Goal: Task Accomplishment & Management: Complete application form

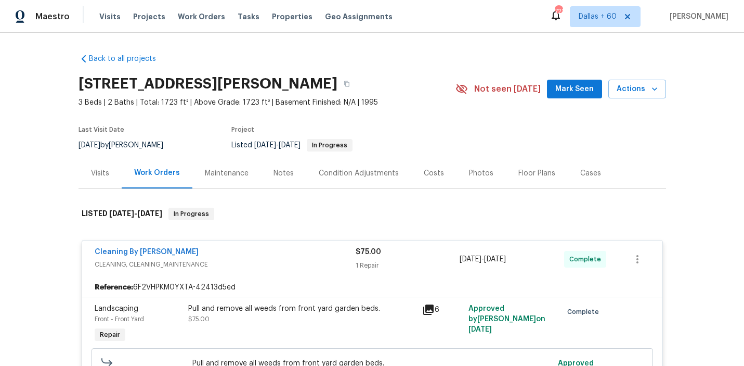
scroll to position [1529, 0]
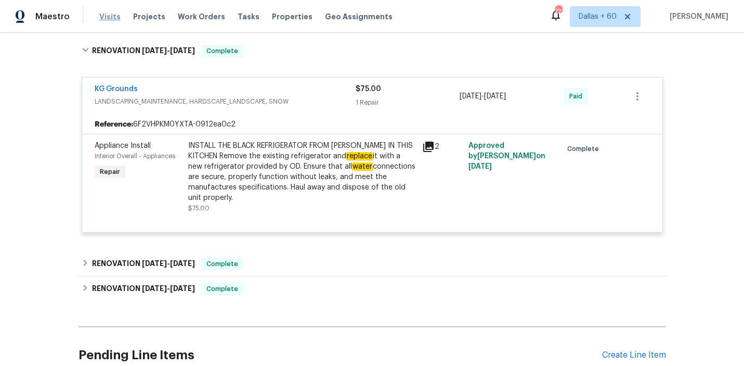
click at [106, 20] on span "Visits" at bounding box center [109, 16] width 21 height 10
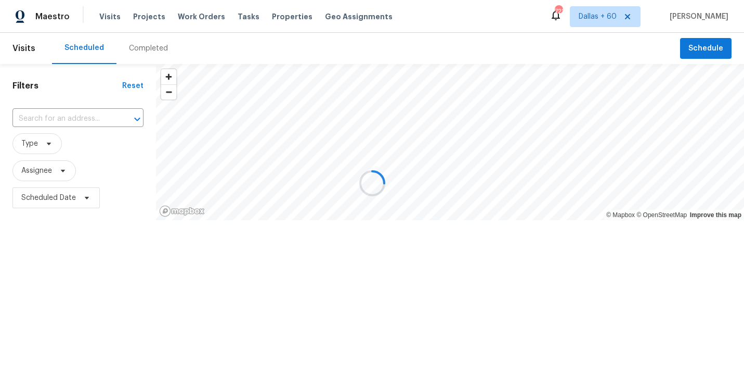
click at [111, 14] on div at bounding box center [372, 183] width 744 height 366
click at [111, 12] on div at bounding box center [372, 183] width 744 height 366
click at [111, 16] on div at bounding box center [372, 183] width 744 height 366
click at [182, 17] on div at bounding box center [372, 183] width 744 height 366
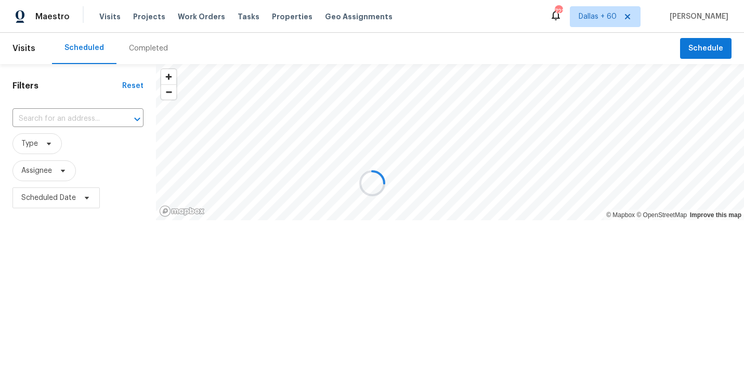
click at [182, 17] on div at bounding box center [372, 183] width 744 height 366
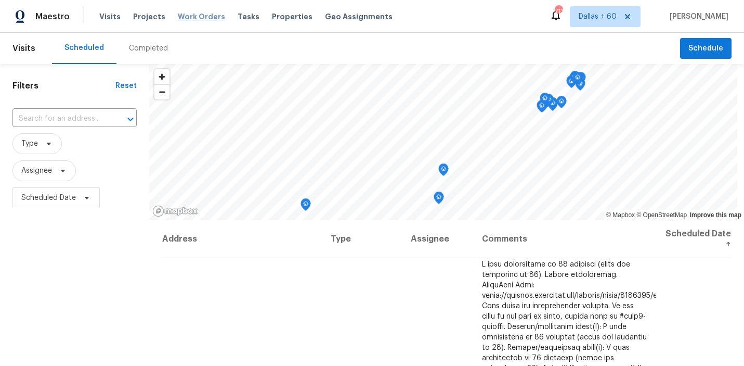
click at [208, 18] on span "Work Orders" at bounding box center [201, 16] width 47 height 10
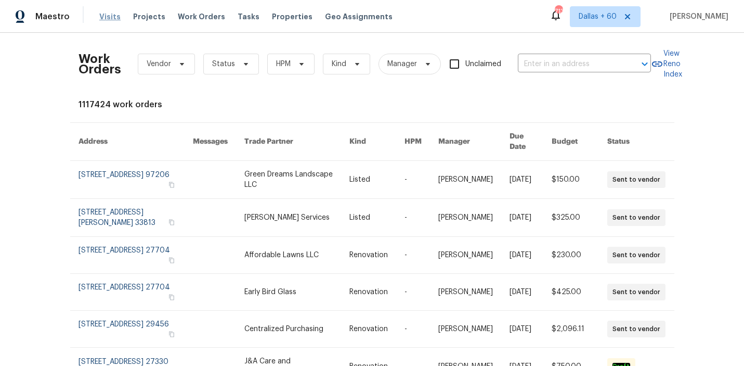
click at [108, 12] on span "Visits" at bounding box center [109, 16] width 21 height 10
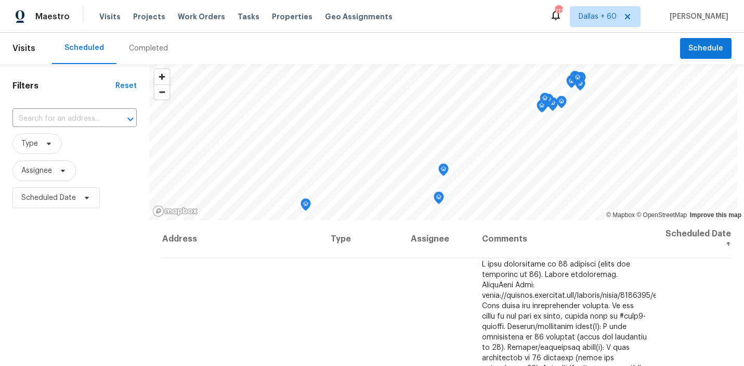
click at [147, 53] on div "Completed" at bounding box center [148, 48] width 39 height 10
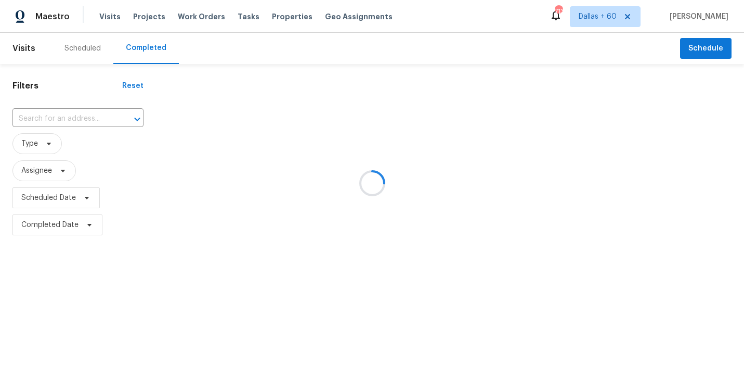
click at [67, 118] on div at bounding box center [372, 183] width 744 height 366
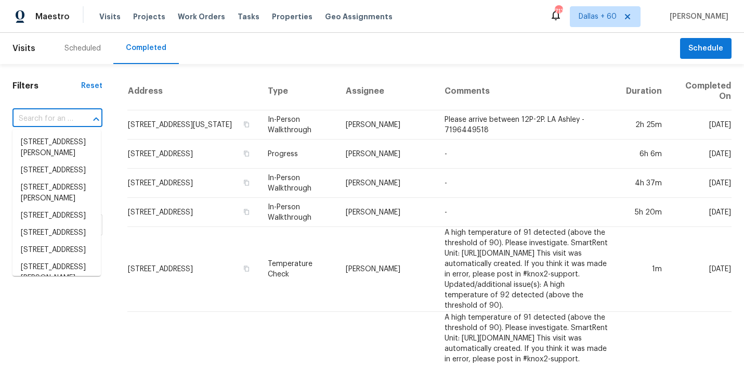
click at [67, 116] on input "text" at bounding box center [42, 119] width 61 height 16
paste input "7104 Dawn View Ct, Citrus Heights, CA 95621"
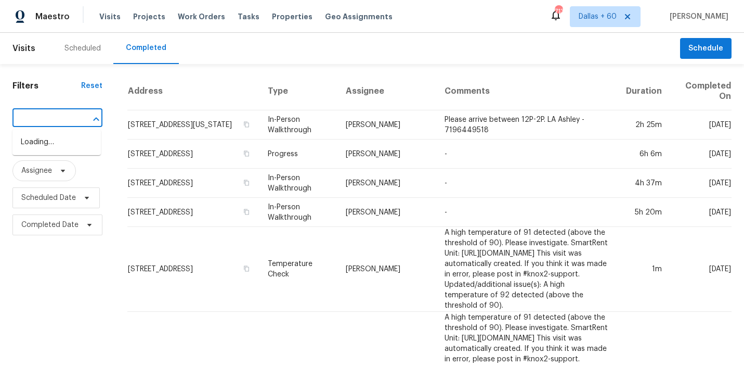
type input "7104 Dawn View Ct, Citrus Heights, CA 95621"
click at [67, 141] on li "7104 Dawn View Ct, Citrus Heights, CA 95621" at bounding box center [56, 148] width 88 height 28
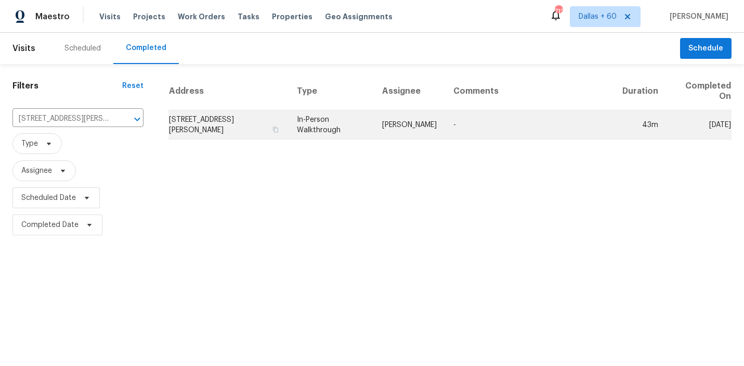
click at [252, 116] on td "7104 Dawn View Ct, Citrus Heights, CA 95621" at bounding box center [229, 124] width 120 height 29
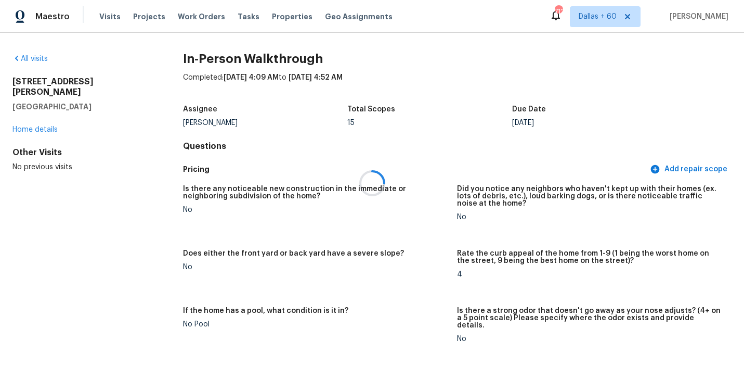
click at [105, 17] on div at bounding box center [372, 183] width 744 height 366
click at [105, 17] on span "Visits" at bounding box center [109, 16] width 21 height 10
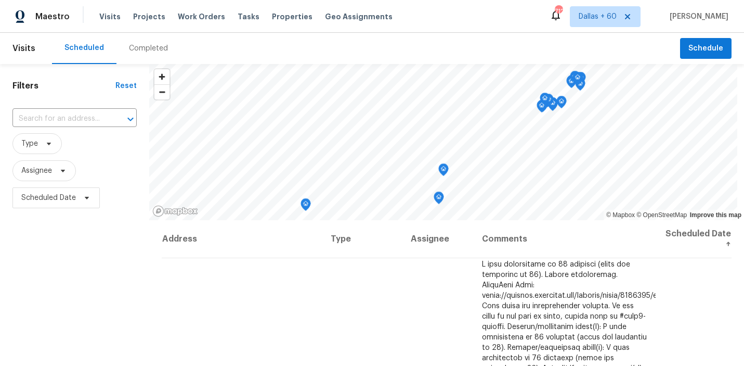
click at [23, 50] on span "Visits" at bounding box center [23, 48] width 23 height 23
click at [21, 45] on span "Visits" at bounding box center [23, 48] width 23 height 23
click at [145, 46] on div "Completed" at bounding box center [148, 48] width 39 height 10
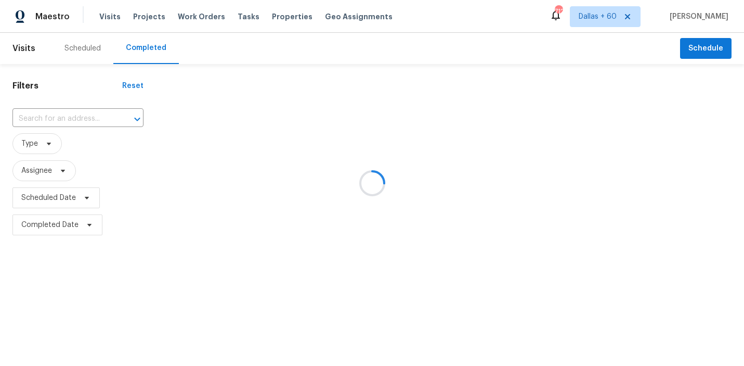
click at [21, 48] on div at bounding box center [372, 183] width 744 height 366
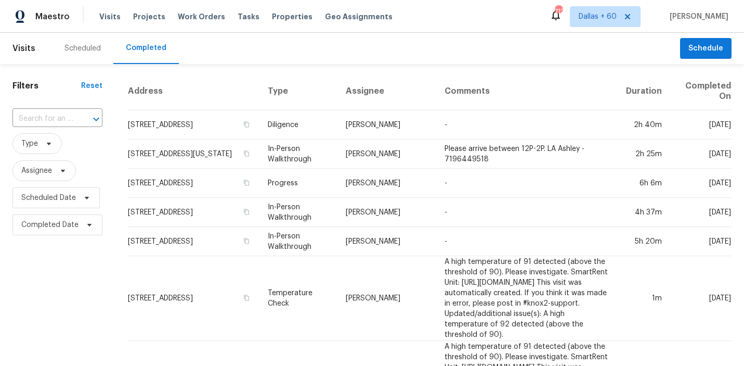
click at [25, 47] on span "Visits" at bounding box center [23, 48] width 23 height 23
click at [238, 17] on span "Tasks" at bounding box center [249, 16] width 22 height 7
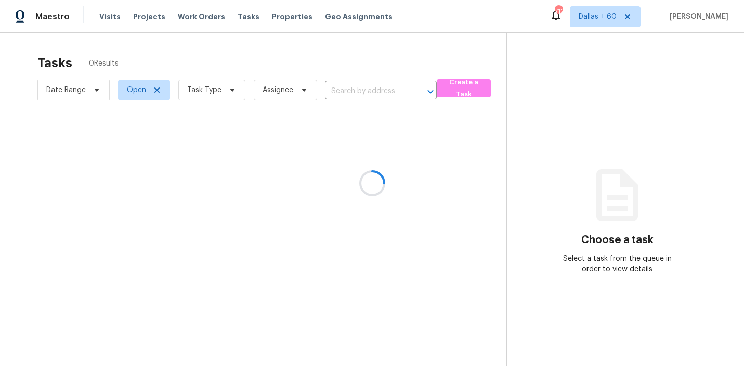
click at [350, 89] on div at bounding box center [372, 183] width 744 height 366
click at [350, 88] on div at bounding box center [372, 183] width 744 height 366
click at [377, 90] on div at bounding box center [372, 183] width 744 height 366
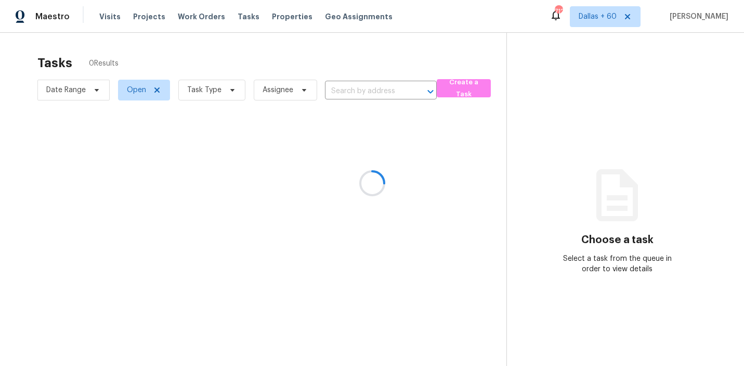
click at [377, 90] on div at bounding box center [372, 183] width 744 height 366
click at [350, 90] on div at bounding box center [372, 183] width 744 height 366
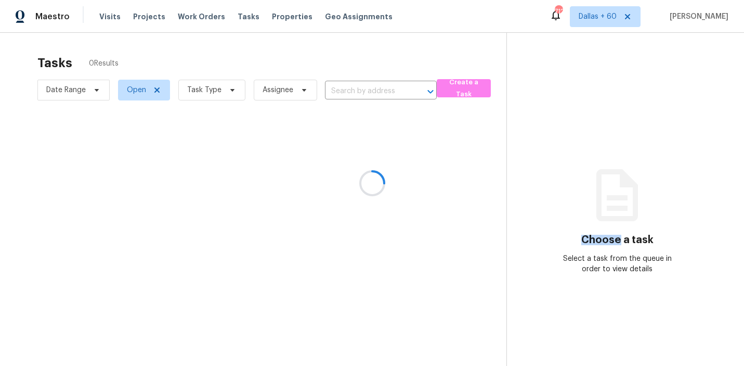
click at [350, 90] on div at bounding box center [372, 183] width 744 height 366
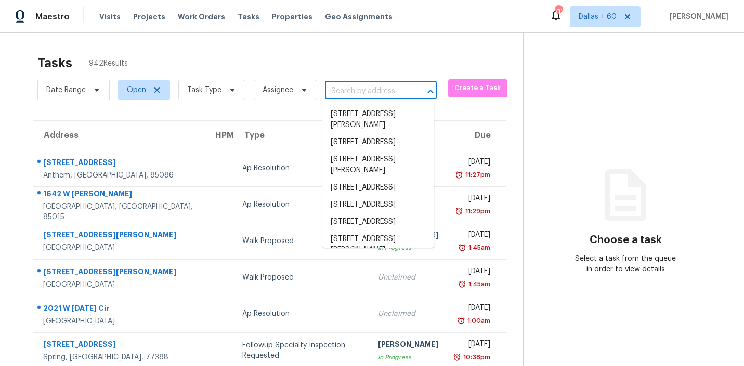
click at [350, 90] on input "text" at bounding box center [366, 91] width 83 height 16
paste input "7104 Dawn View Ct, Citrus Heights, CA 95621"
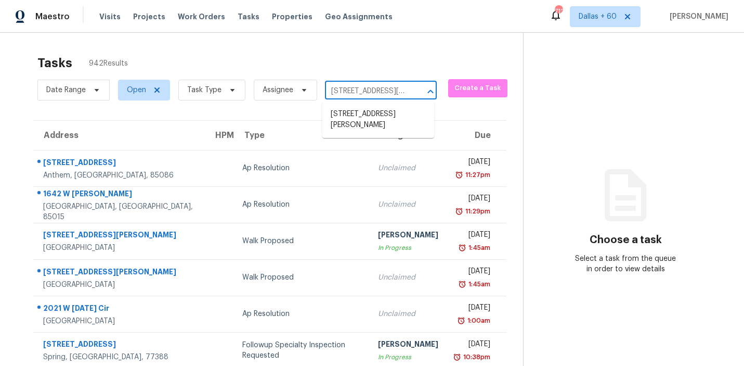
scroll to position [0, 78]
type input "7104 Dawn View Ct, Citrus Heights, CA 95621"
click at [361, 119] on li "7104 Dawn View Ct, Citrus Heights, CA 95621" at bounding box center [379, 120] width 112 height 28
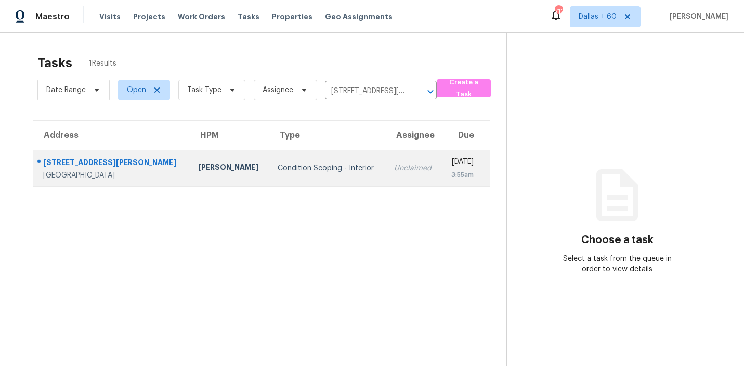
click at [269, 161] on td "Condition Scoping - Interior" at bounding box center [327, 168] width 117 height 36
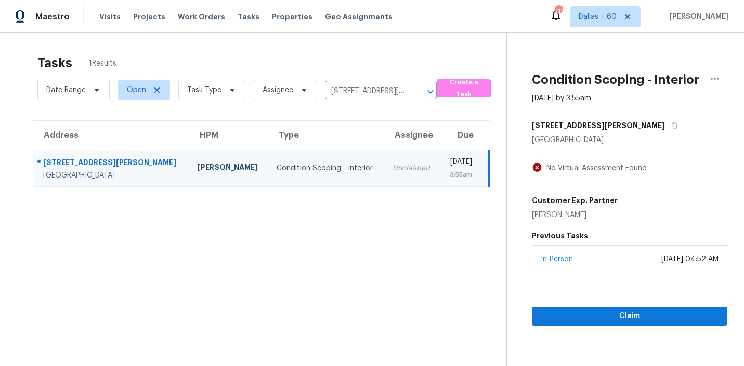
click at [110, 173] on div "Citrus Heights, CA, 95621" at bounding box center [112, 175] width 138 height 10
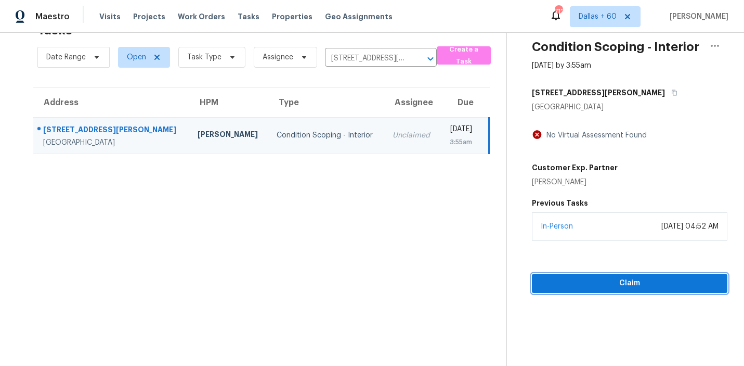
click at [578, 287] on span "Claim" at bounding box center [630, 283] width 179 height 13
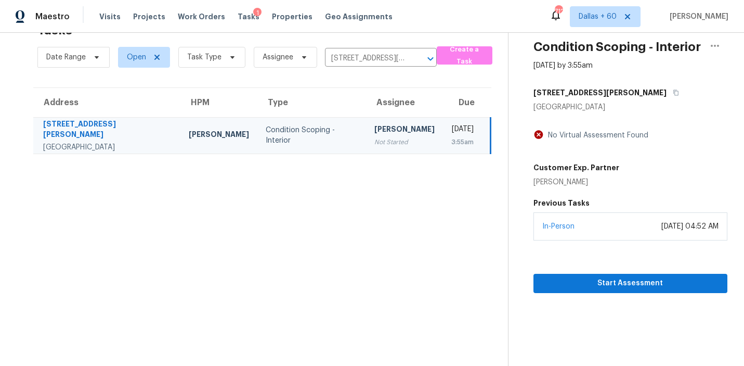
scroll to position [0, 0]
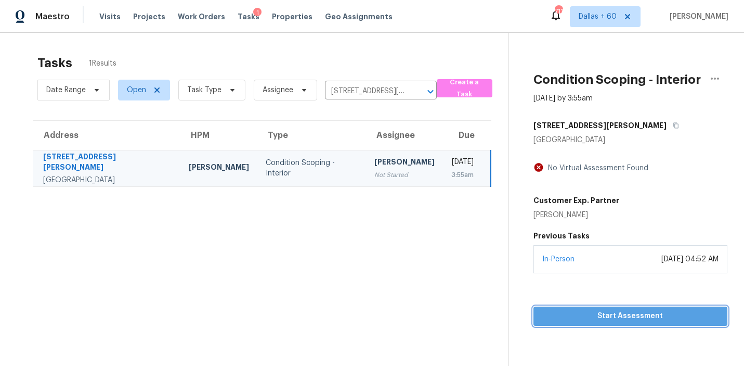
click at [621, 311] on span "Start Assessment" at bounding box center [630, 316] width 177 height 13
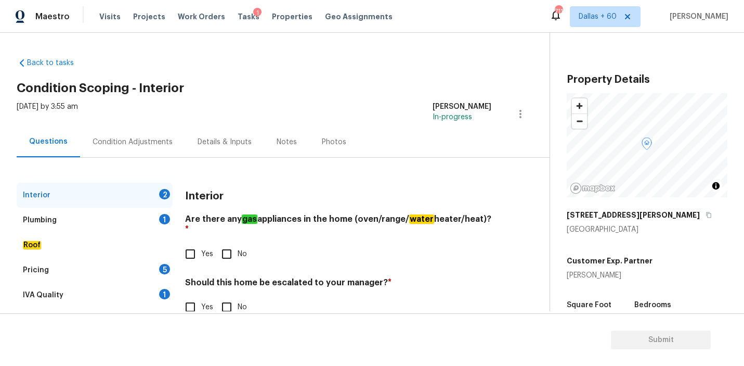
scroll to position [24, 0]
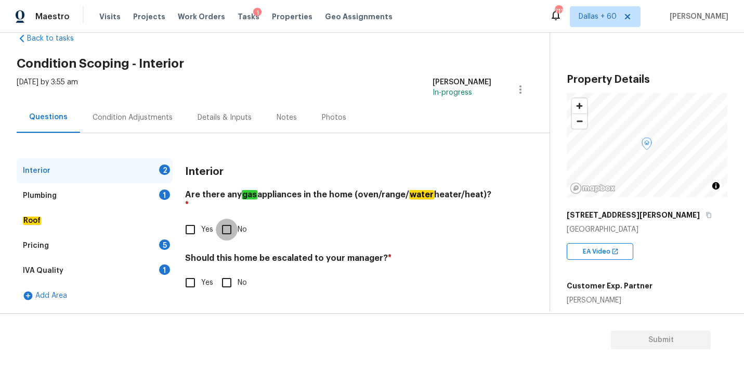
click at [232, 218] on input "No" at bounding box center [227, 229] width 22 height 22
checkbox input "true"
click at [192, 218] on input "Yes" at bounding box center [190, 229] width 22 height 22
checkbox input "true"
click at [224, 227] on input "No" at bounding box center [227, 229] width 22 height 22
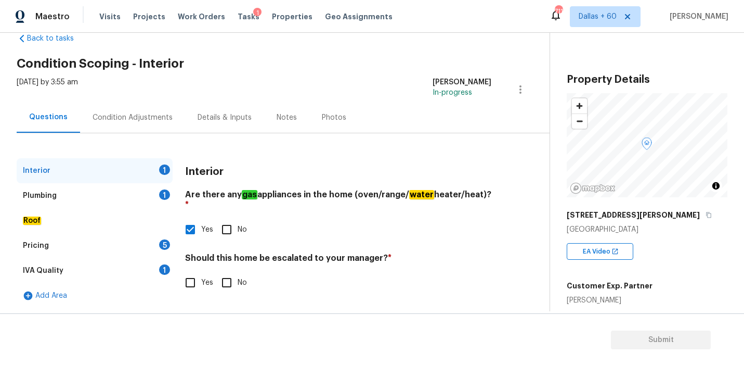
checkbox input "true"
checkbox input "false"
click at [189, 275] on input "Yes" at bounding box center [190, 283] width 22 height 22
checkbox input "true"
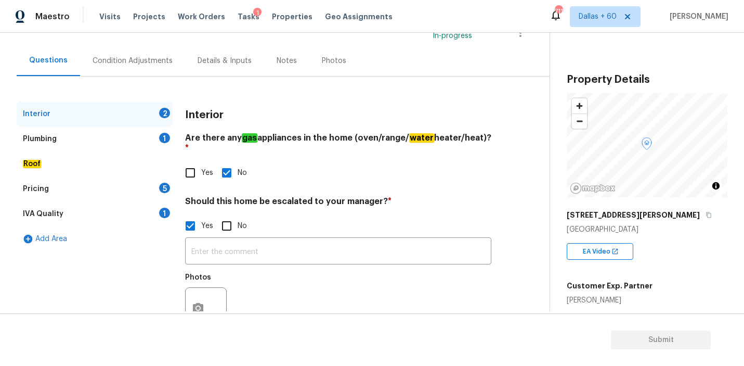
scroll to position [110, 0]
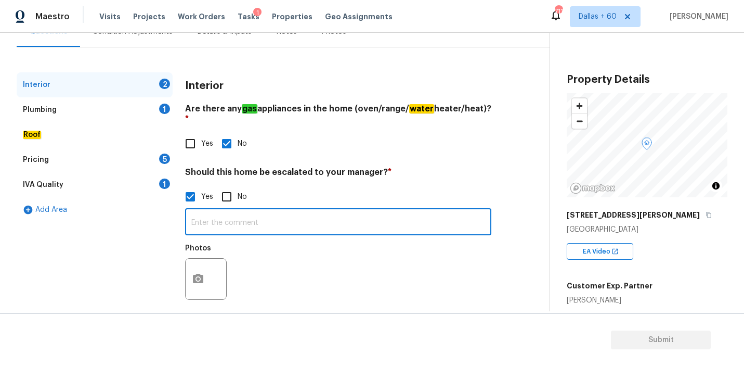
click at [219, 217] on input "text" at bounding box center [338, 223] width 306 height 24
click at [201, 260] on button "button" at bounding box center [198, 279] width 25 height 41
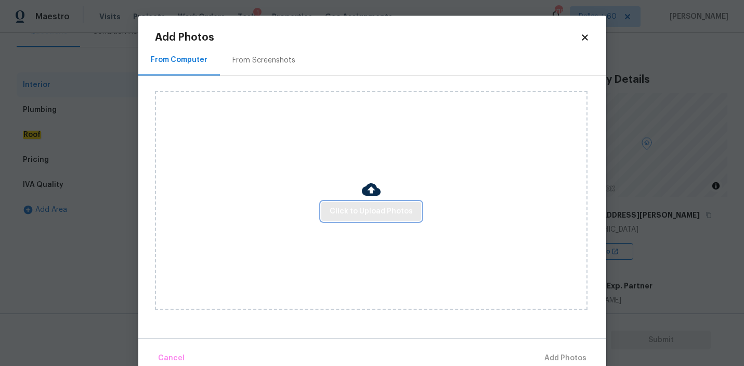
click at [352, 210] on span "Click to Upload Photos" at bounding box center [371, 211] width 83 height 13
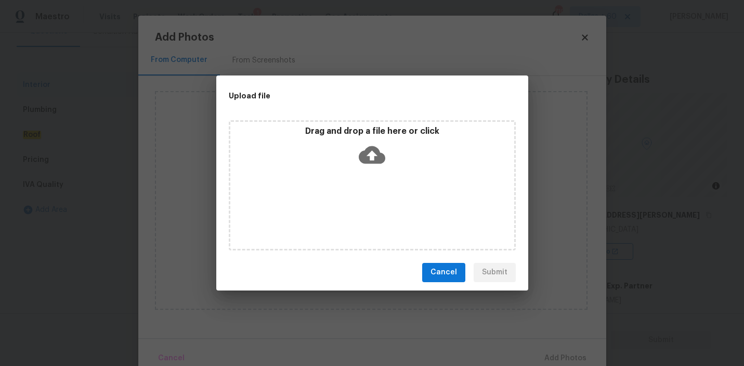
click at [364, 153] on icon at bounding box center [372, 155] width 27 height 18
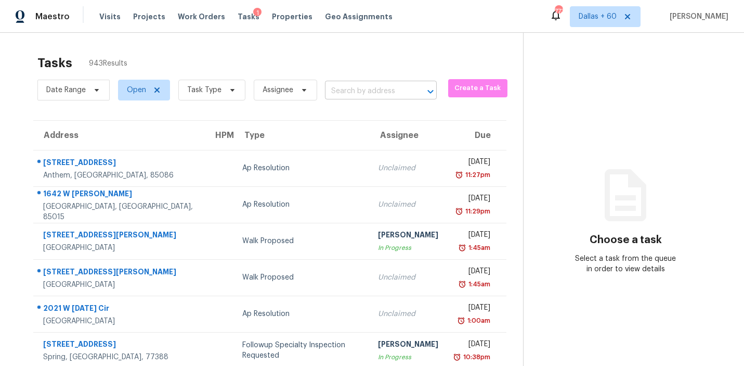
click at [351, 95] on input "text" at bounding box center [366, 91] width 83 height 16
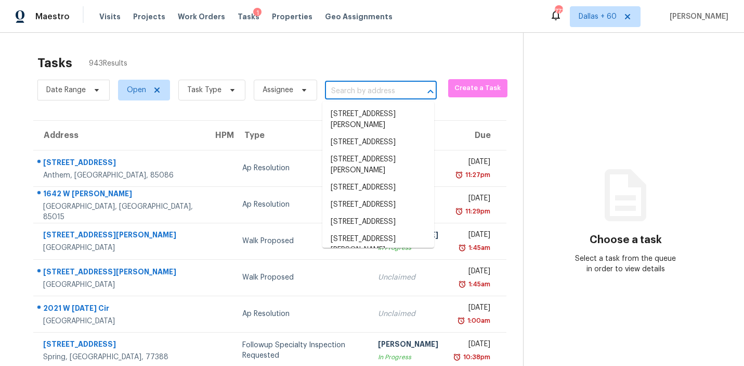
paste input "7104 Dawn View Ct, Citrus Heights, CA 95621"
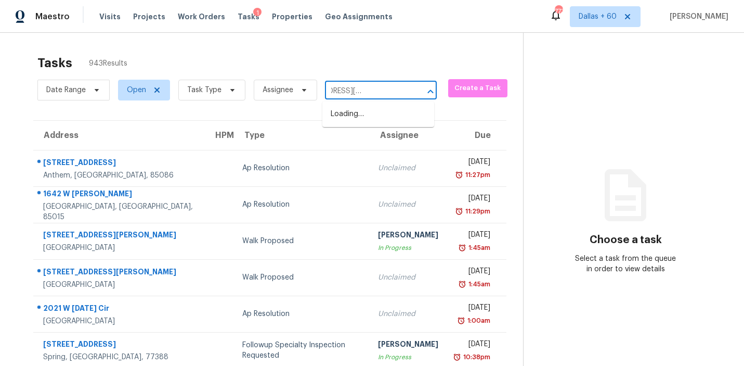
type input "7104 Dawn View Ct, Citrus Heights, CA 95621"
click at [371, 116] on li "7104 Dawn View Ct, Citrus Heights, CA 95621" at bounding box center [379, 120] width 112 height 28
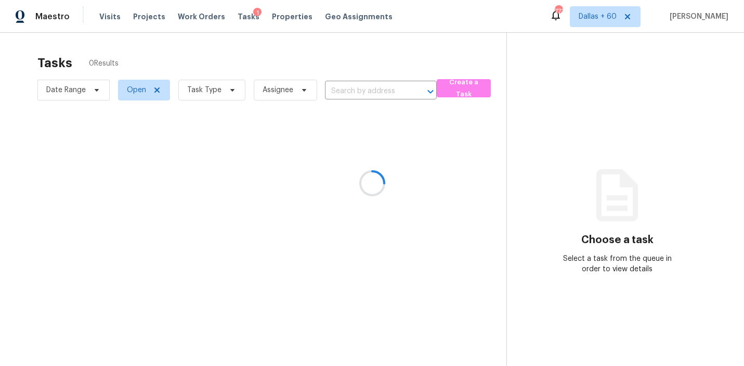
type input "7104 Dawn View Ct, Citrus Heights, CA 95621"
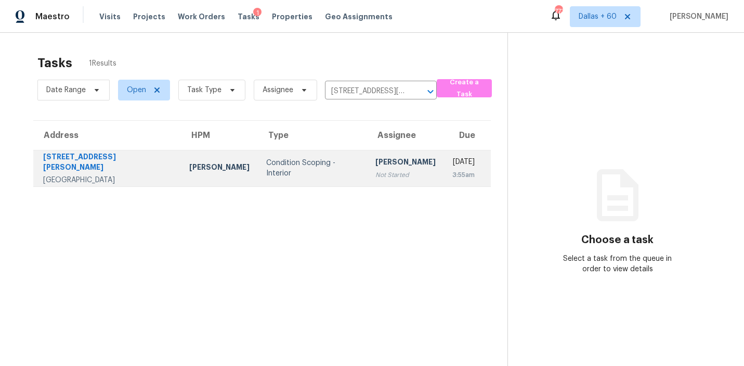
click at [266, 164] on div "Condition Scoping - Interior" at bounding box center [312, 168] width 93 height 21
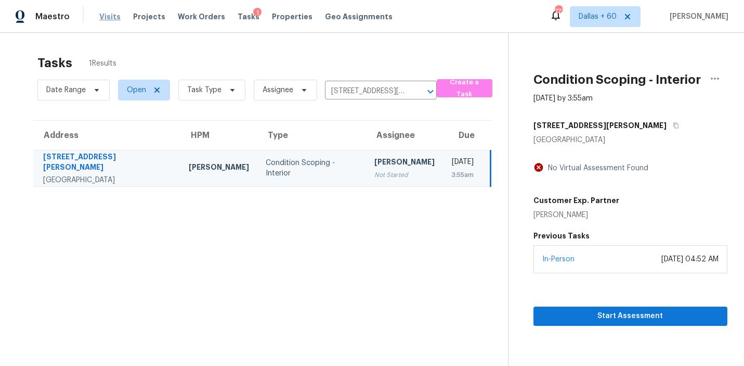
click at [103, 20] on span "Visits" at bounding box center [109, 16] width 21 height 10
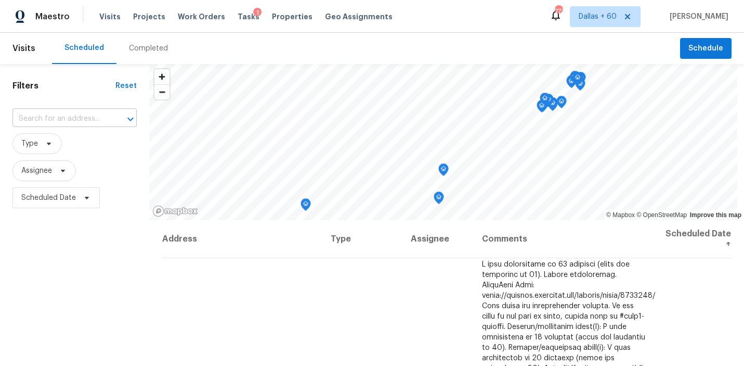
click at [55, 118] on input "text" at bounding box center [59, 119] width 95 height 16
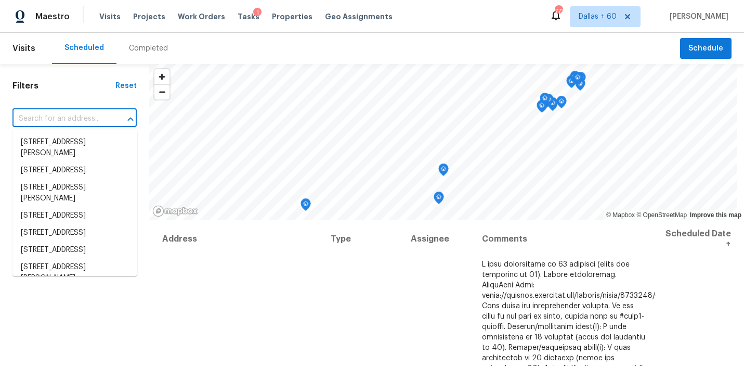
click at [145, 50] on div "Completed" at bounding box center [148, 48] width 39 height 10
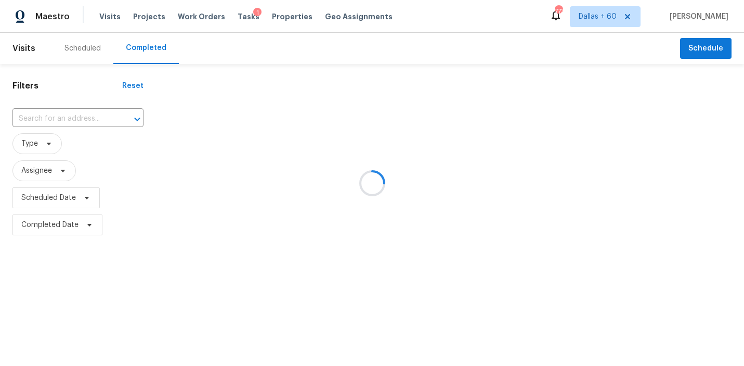
click at [78, 114] on div at bounding box center [372, 183] width 744 height 366
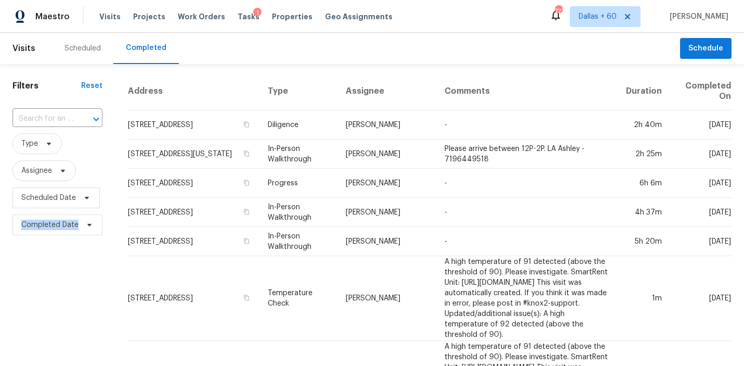
click at [78, 114] on div at bounding box center [88, 119] width 27 height 15
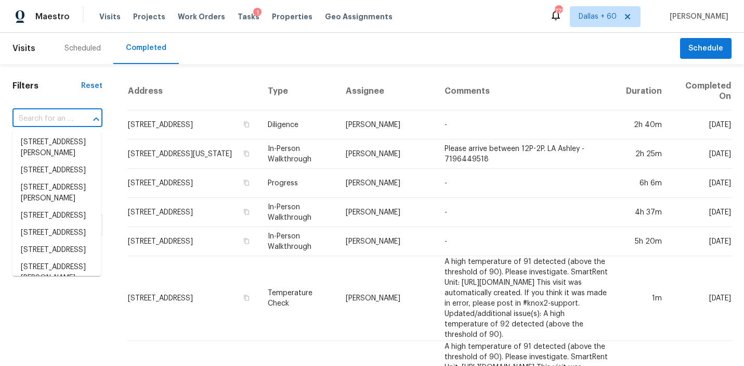
paste input "7104 Dawn View Ct, Citrus Heights, CA 95621"
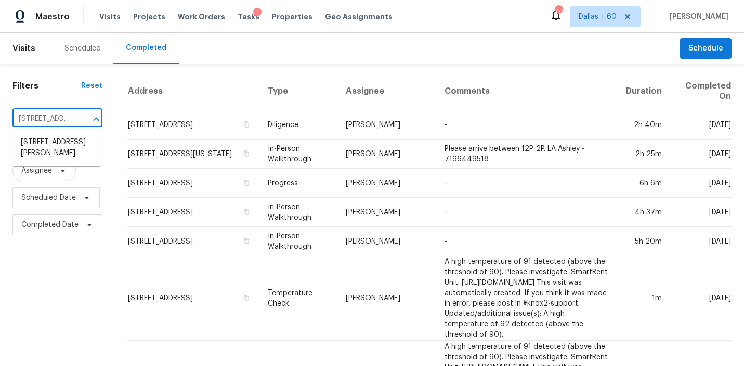
scroll to position [0, 100]
type input "7104 Dawn View Ct, Citrus Heights, CA 95621"
click at [77, 152] on li "7104 Dawn View Ct, Citrus Heights, CA 95621" at bounding box center [56, 148] width 88 height 28
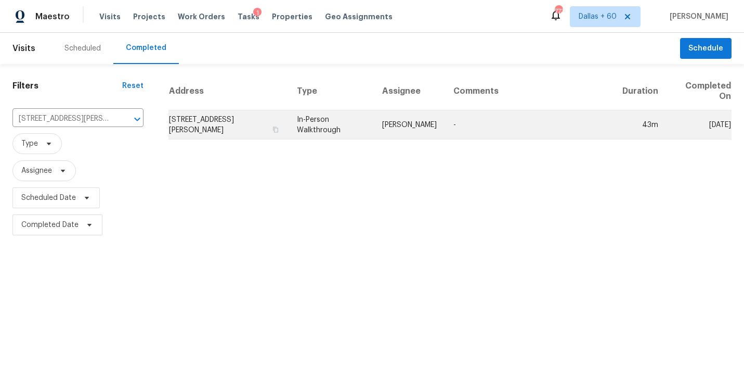
click at [265, 117] on td "7104 Dawn View Ct, Citrus Heights, CA 95621" at bounding box center [229, 124] width 120 height 29
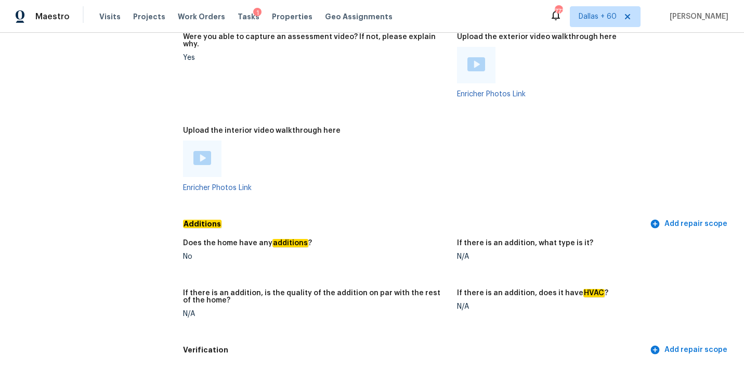
scroll to position [2056, 0]
click at [199, 150] on img at bounding box center [203, 157] width 18 height 14
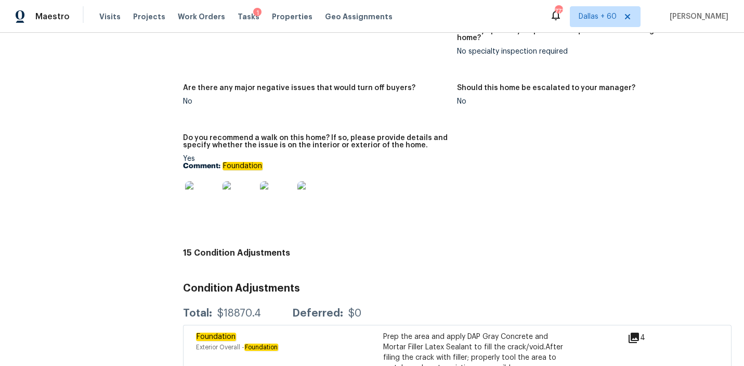
scroll to position [1559, 0]
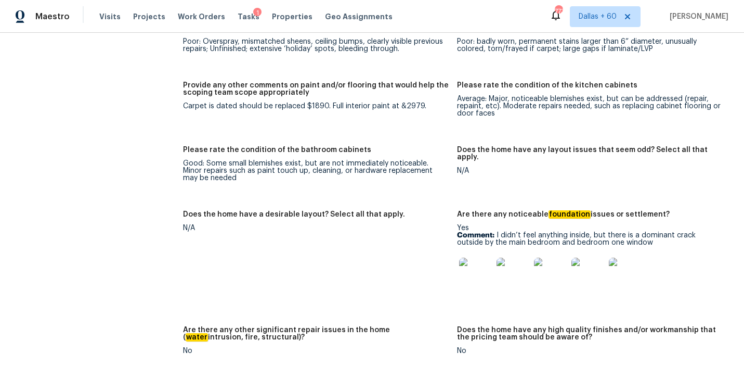
click at [483, 258] on img at bounding box center [475, 274] width 33 height 33
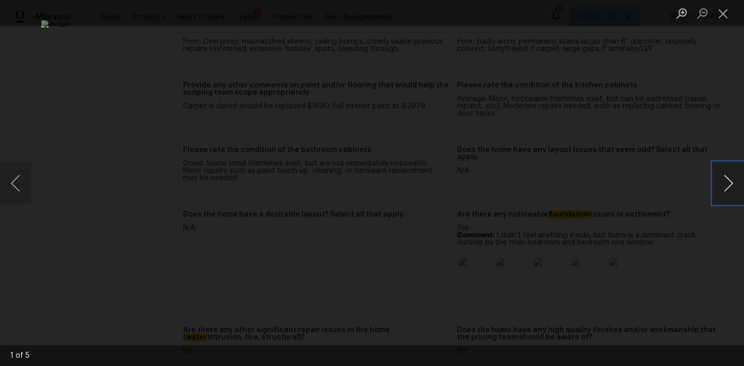
click at [721, 182] on button "Next image" at bounding box center [728, 183] width 31 height 42
click at [727, 180] on button "Next image" at bounding box center [728, 183] width 31 height 42
click at [719, 177] on button "Next image" at bounding box center [728, 183] width 31 height 42
click at [727, 186] on button "Next image" at bounding box center [728, 183] width 31 height 42
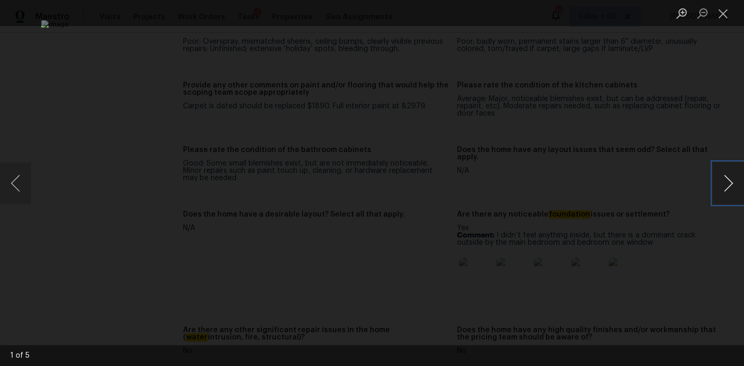
click at [722, 190] on button "Next image" at bounding box center [728, 183] width 31 height 42
click at [682, 144] on div "Lightbox" at bounding box center [372, 183] width 744 height 366
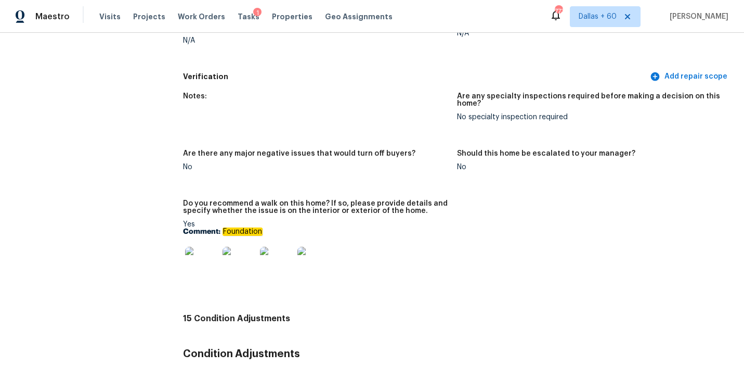
scroll to position [2329, 0]
click at [191, 247] on img at bounding box center [201, 262] width 33 height 33
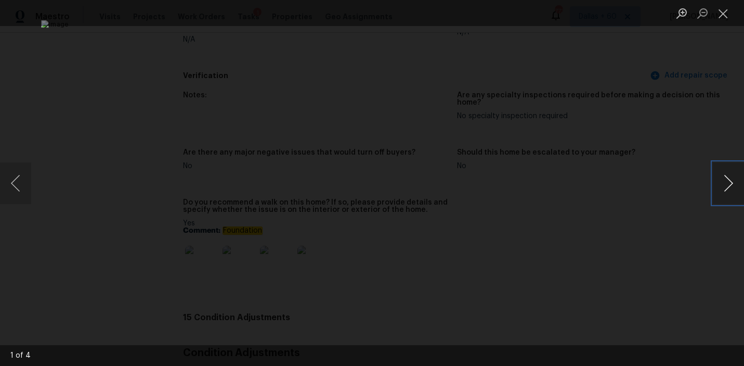
click at [722, 185] on button "Next image" at bounding box center [728, 183] width 31 height 42
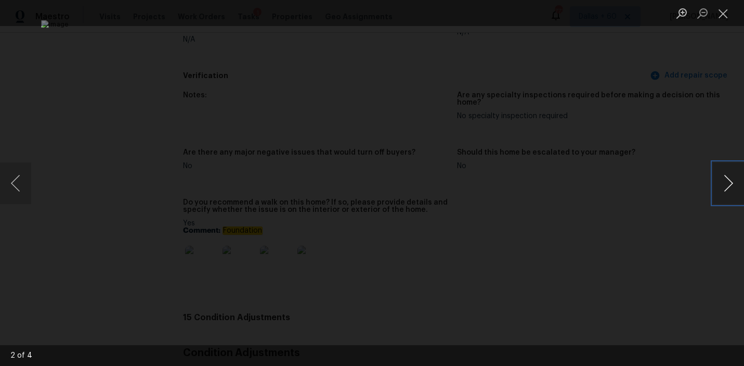
click at [722, 185] on button "Next image" at bounding box center [728, 183] width 31 height 42
click at [726, 249] on div "Lightbox" at bounding box center [372, 183] width 744 height 366
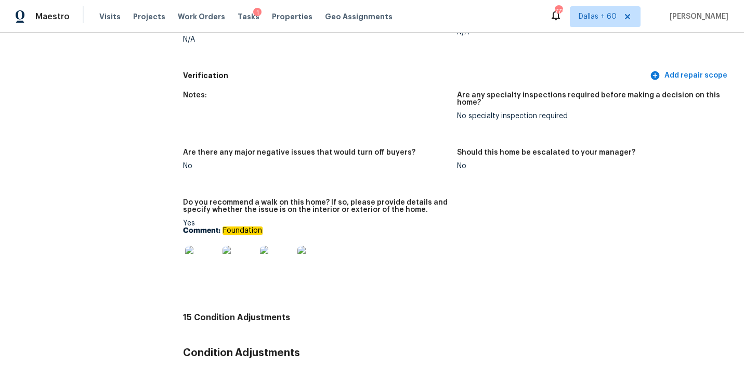
click at [292, 246] on img at bounding box center [276, 262] width 33 height 33
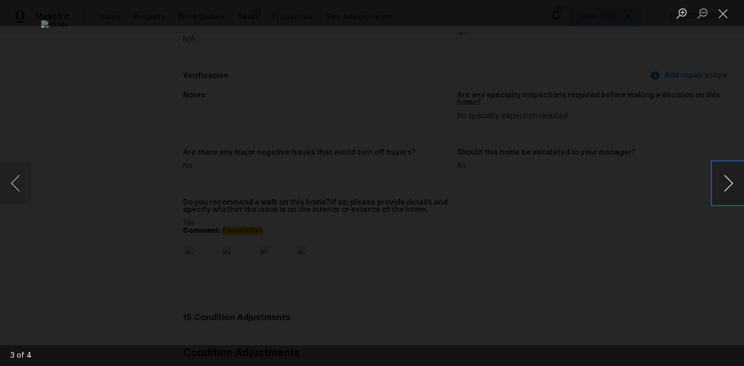
click at [729, 181] on button "Next image" at bounding box center [728, 183] width 31 height 42
click at [701, 95] on div "Lightbox" at bounding box center [372, 183] width 744 height 366
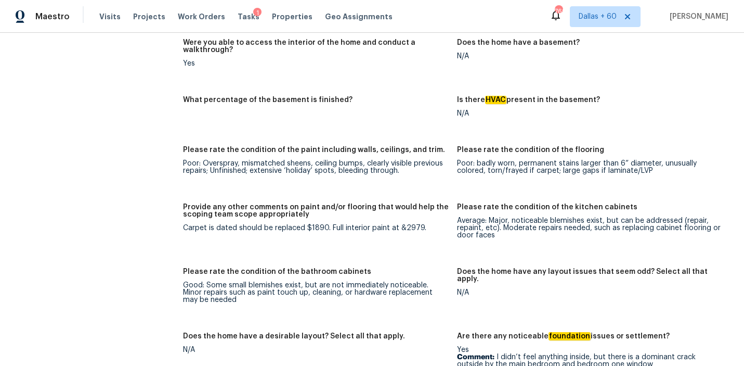
scroll to position [1571, 0]
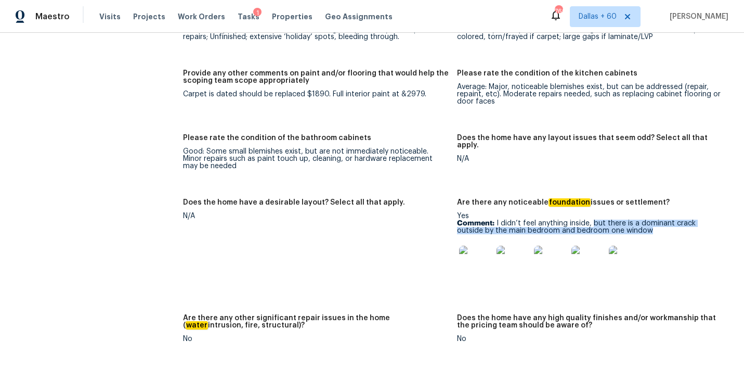
drag, startPoint x: 592, startPoint y: 205, endPoint x: 627, endPoint y: 213, distance: 36.1
click at [627, 220] on p "Comment: I didn’t feel anything inside, but there is a dominant crack outside b…" at bounding box center [590, 227] width 266 height 15
copy p "but there is a dominant crack outside by the main bedroom and bedroom one window"
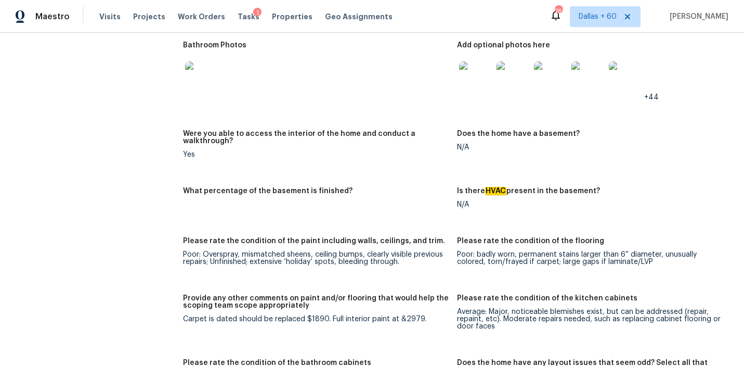
scroll to position [1449, 0]
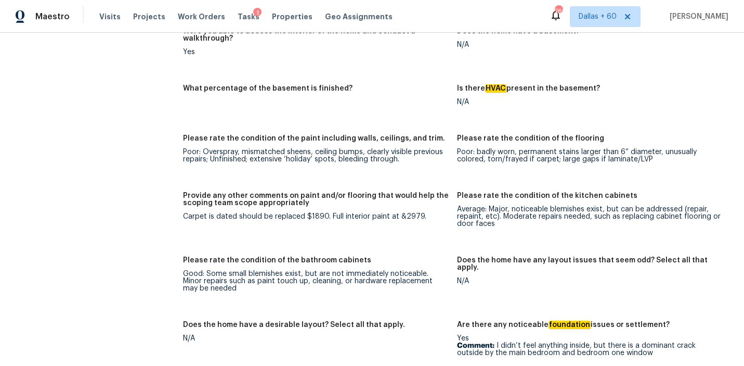
click at [294, 233] on div "Notes: As you walk in, there is a bedroom to the right, which has an opening on…" at bounding box center [457, 288] width 549 height 1064
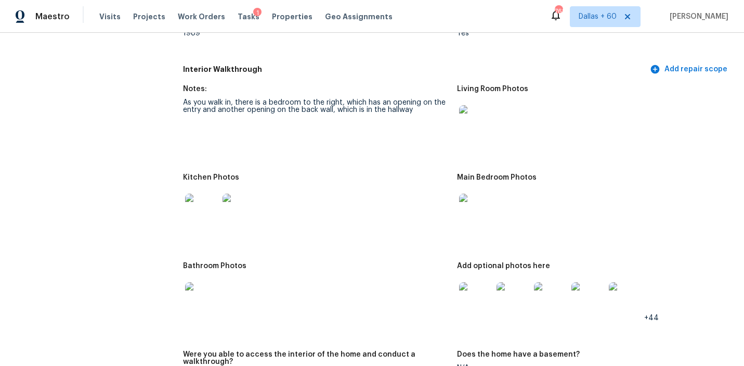
scroll to position [1128, 0]
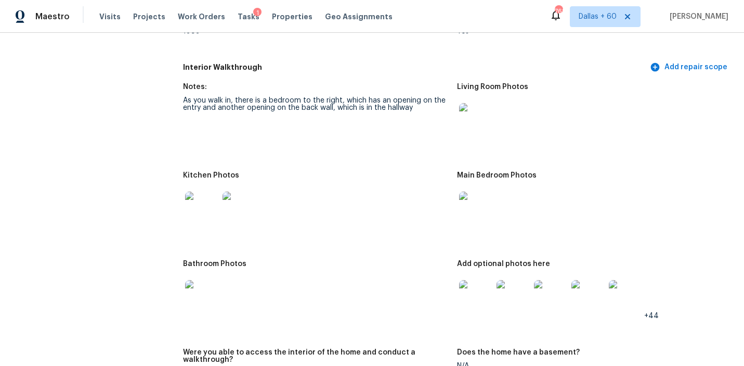
click at [484, 280] on img at bounding box center [475, 296] width 33 height 33
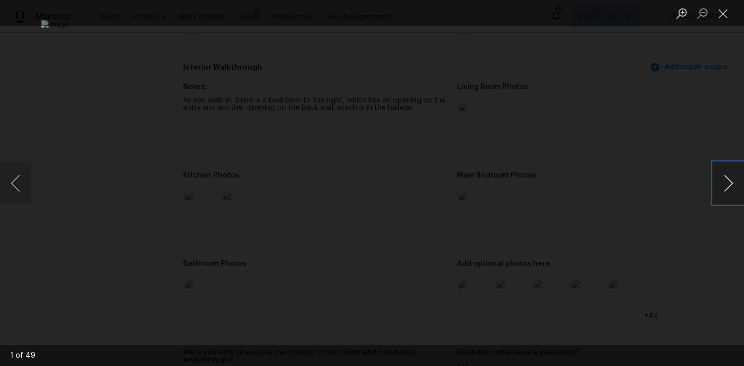
click at [721, 181] on button "Next image" at bounding box center [728, 183] width 31 height 42
click at [21, 184] on button "Previous image" at bounding box center [15, 183] width 31 height 42
click at [725, 190] on button "Next image" at bounding box center [728, 183] width 31 height 42
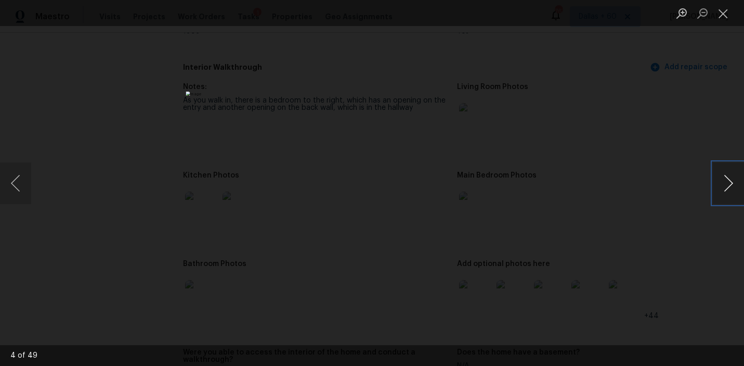
click at [725, 190] on button "Next image" at bounding box center [728, 183] width 31 height 42
click at [720, 175] on button "Next image" at bounding box center [728, 183] width 31 height 42
click at [95, 106] on div "Lightbox" at bounding box center [372, 183] width 744 height 366
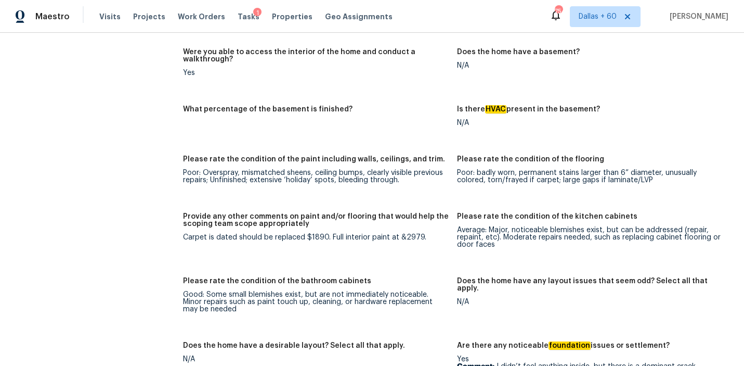
scroll to position [1425, 0]
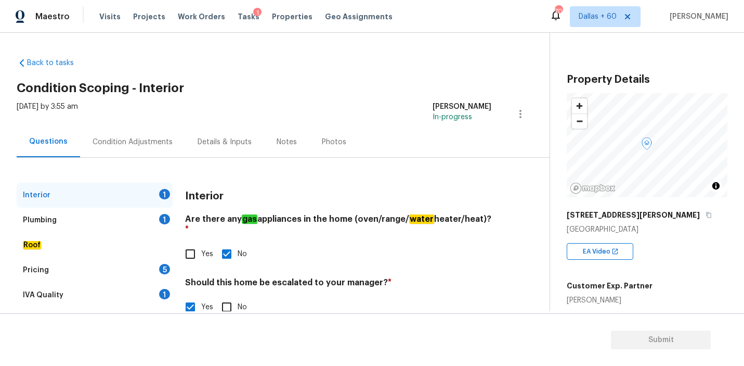
scroll to position [110, 0]
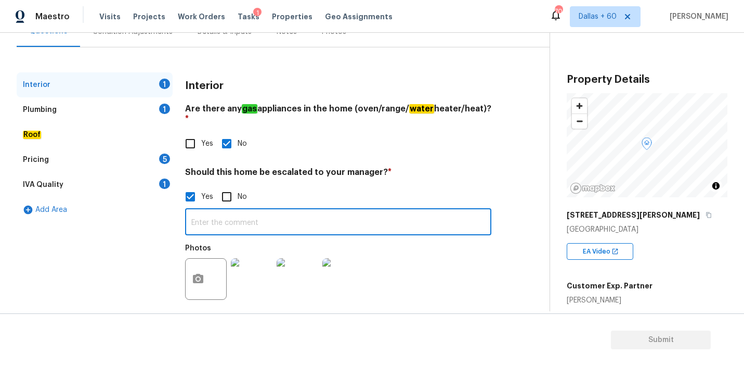
click at [286, 211] on input "text" at bounding box center [338, 223] width 306 height 24
paste input "but there is a dominant crack outside by the main bedroom and bedroom one window"
click at [205, 211] on input "but there is a dominant crack outside by the main bedroom and bedroom one window" at bounding box center [338, 223] width 306 height 24
type input "There is a dominant crack outside by the main bedroom and bedroom one window"
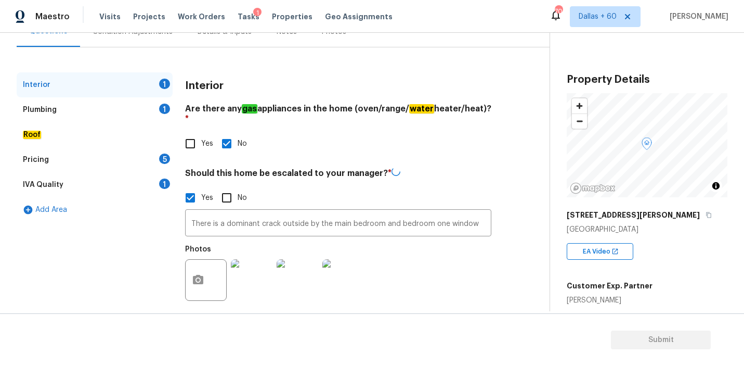
click at [431, 255] on div "Photos" at bounding box center [338, 273] width 306 height 68
click at [52, 105] on div "Plumbing" at bounding box center [40, 110] width 34 height 10
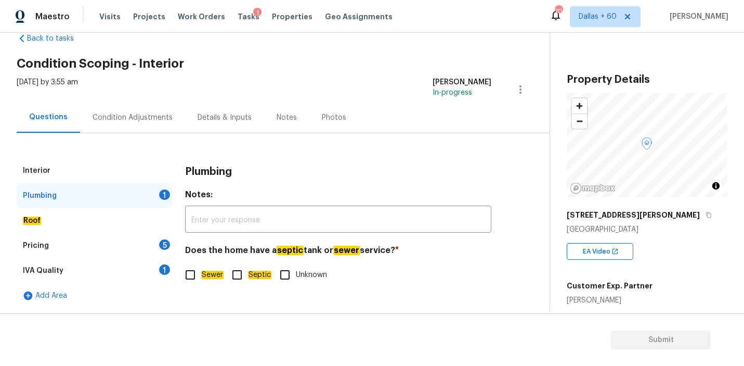
scroll to position [24, 0]
click at [243, 223] on input "text" at bounding box center [338, 220] width 306 height 24
click at [200, 274] on input "Sewer" at bounding box center [190, 276] width 22 height 22
checkbox input "true"
click at [76, 226] on div "Roof" at bounding box center [95, 220] width 156 height 25
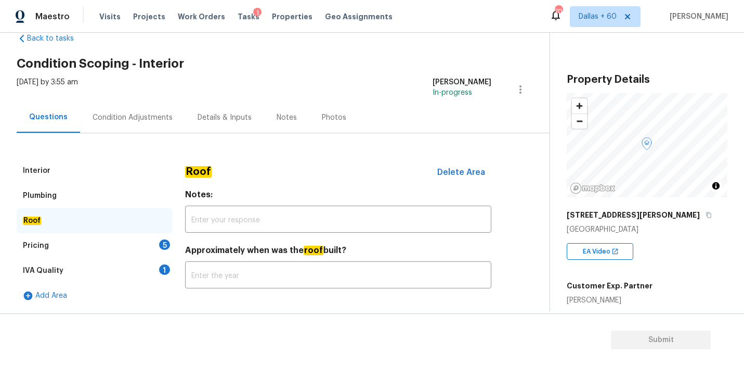
click at [52, 250] on div "Pricing 5" at bounding box center [95, 245] width 156 height 25
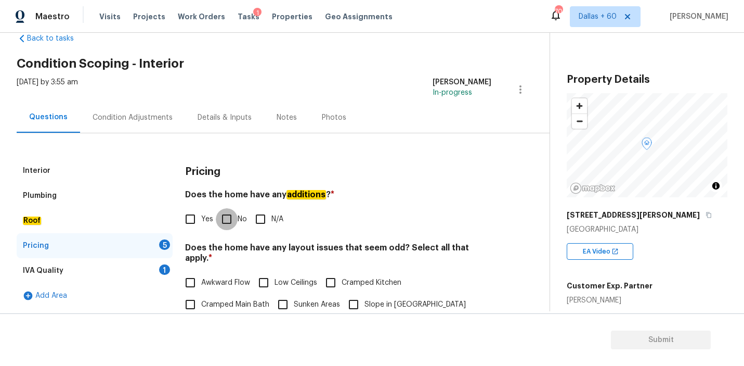
click at [227, 216] on input "No" at bounding box center [227, 219] width 22 height 22
checkbox input "true"
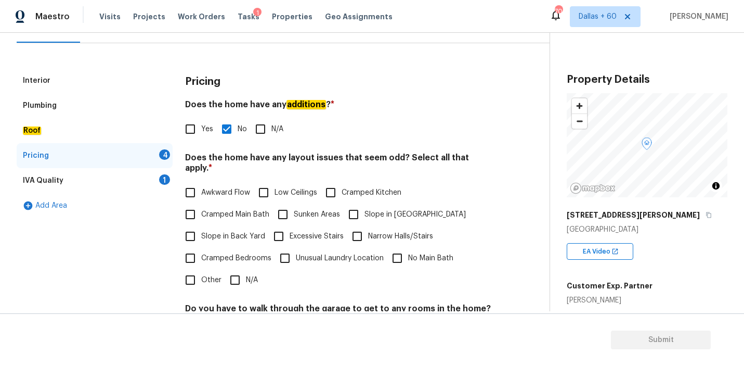
scroll to position [115, 0]
click at [230, 268] on input "N/A" at bounding box center [235, 279] width 22 height 22
checkbox input "true"
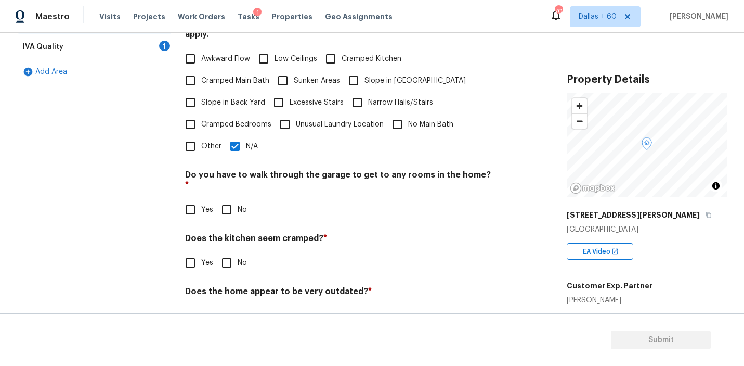
scroll to position [249, 0]
click at [229, 198] on input "No" at bounding box center [227, 209] width 22 height 22
checkbox input "true"
click at [233, 251] on input "No" at bounding box center [227, 262] width 22 height 22
checkbox input "true"
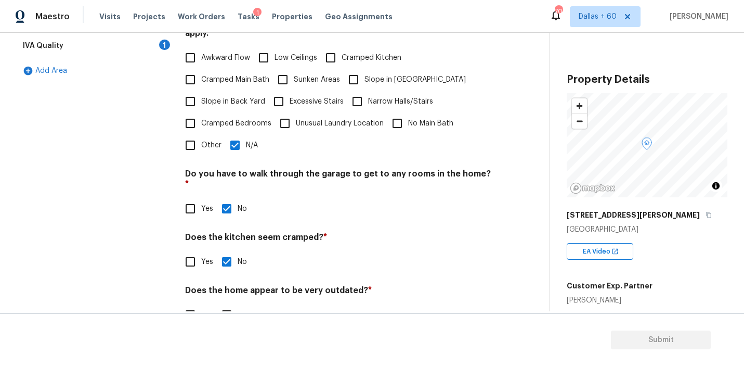
click at [232, 304] on input "No" at bounding box center [227, 315] width 22 height 22
checkbox input "true"
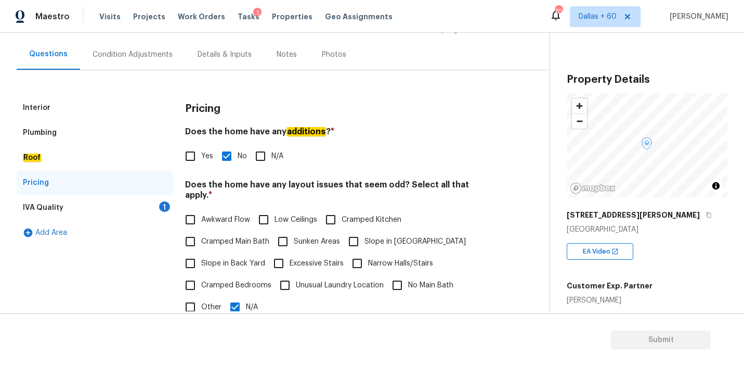
click at [86, 209] on div "IVA Quality 1" at bounding box center [95, 207] width 156 height 25
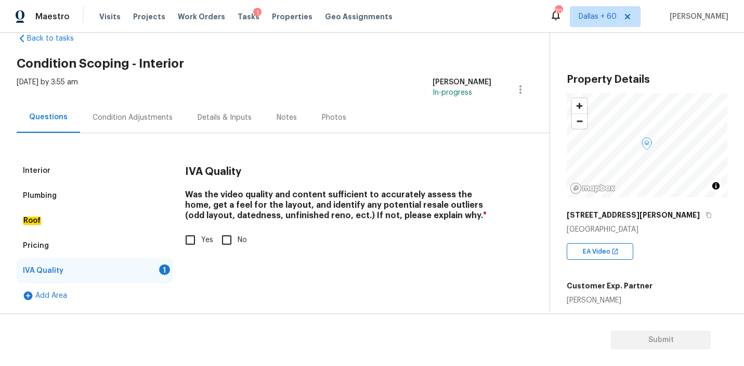
click at [196, 233] on input "Yes" at bounding box center [190, 240] width 22 height 22
checkbox input "true"
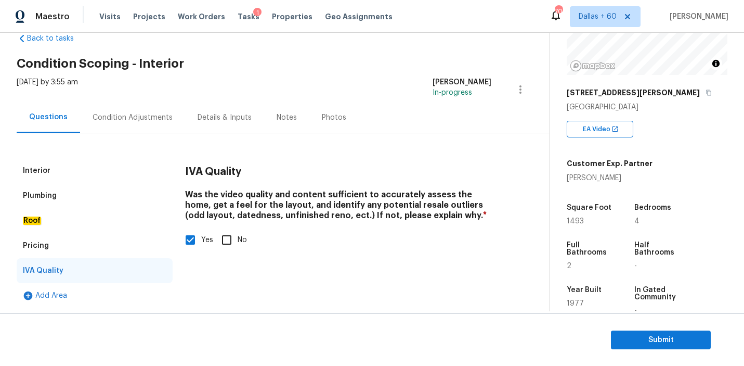
scroll to position [145, 0]
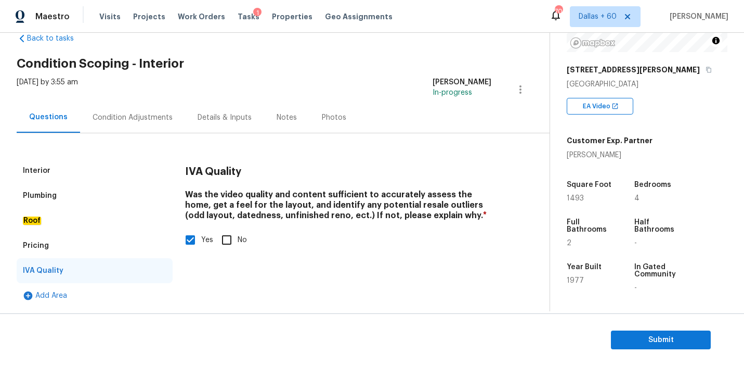
click at [142, 115] on div "Condition Adjustments" at bounding box center [133, 117] width 80 height 10
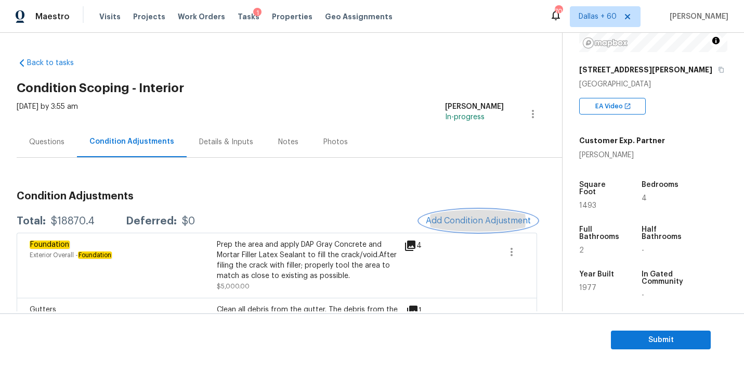
click at [448, 224] on span "Add Condition Adjustment" at bounding box center [478, 220] width 105 height 9
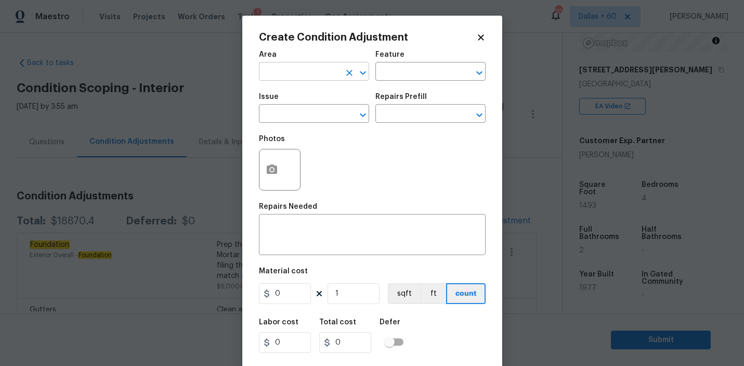
click at [297, 75] on input "text" at bounding box center [299, 73] width 81 height 16
type input "p"
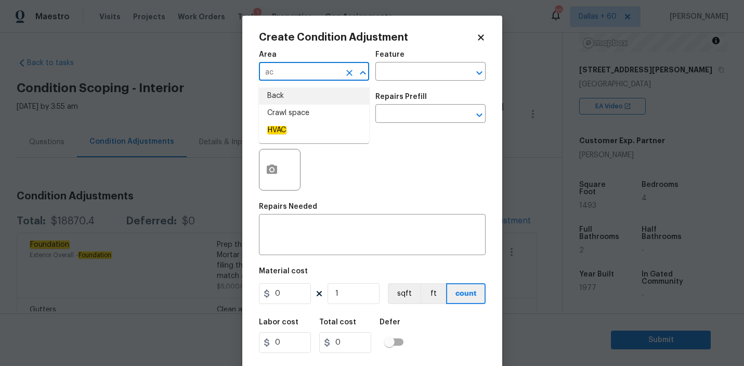
click at [313, 75] on input "ac" at bounding box center [299, 73] width 81 height 16
type input "a"
click at [317, 117] on li "Interior Overall" at bounding box center [314, 113] width 110 height 17
type input "Interior Overall"
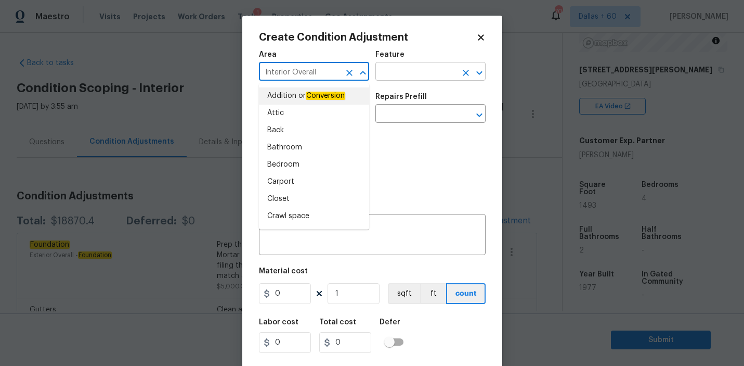
click at [410, 69] on input "text" at bounding box center [416, 73] width 81 height 16
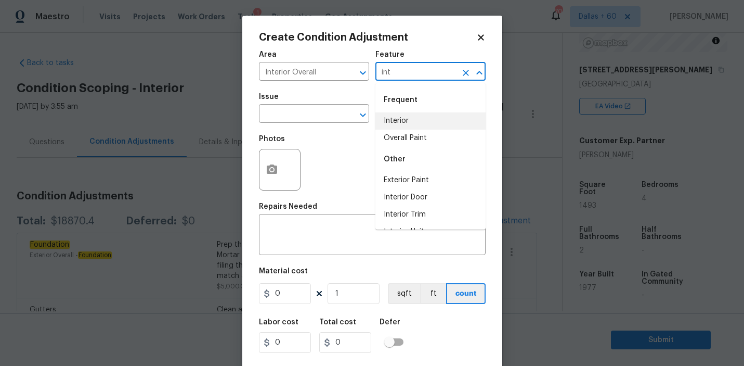
click at [404, 124] on li "Interior" at bounding box center [431, 120] width 110 height 17
type input "Interior"
click at [299, 117] on input "text" at bounding box center [299, 115] width 81 height 16
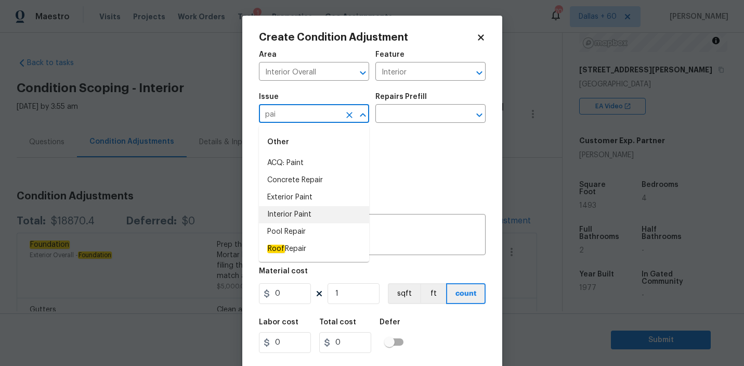
click at [315, 210] on li "Interior Paint" at bounding box center [314, 214] width 110 height 17
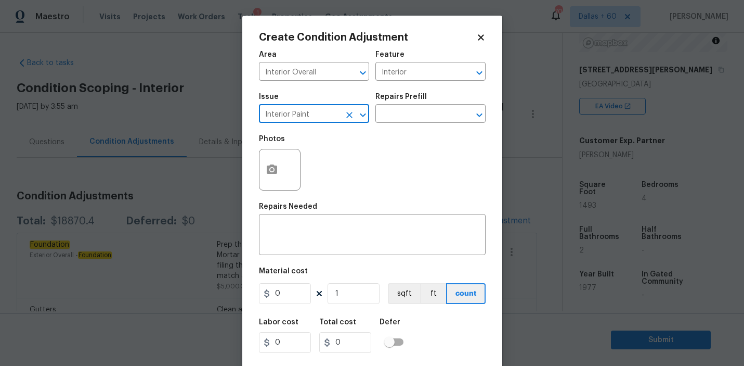
click at [310, 118] on input "Interior Paint" at bounding box center [299, 115] width 81 height 16
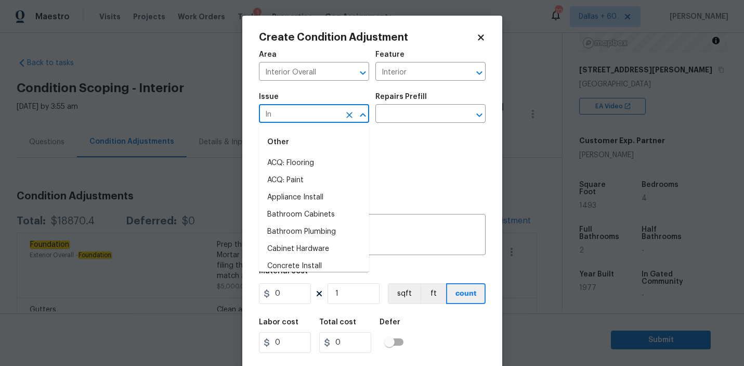
type input "I"
type input "a"
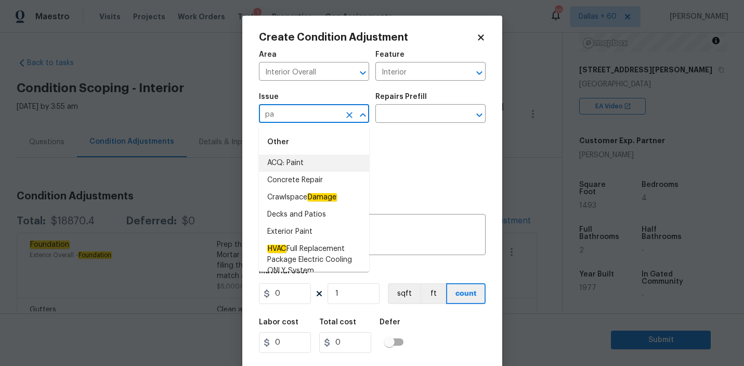
click at [315, 161] on li "ACQ: Paint" at bounding box center [314, 163] width 110 height 17
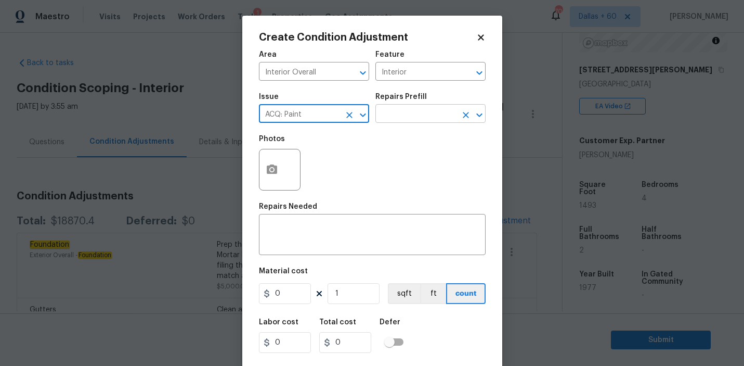
type input "ACQ: Paint"
click at [431, 122] on input "text" at bounding box center [416, 115] width 81 height 16
click at [409, 114] on input "text" at bounding box center [416, 115] width 81 height 16
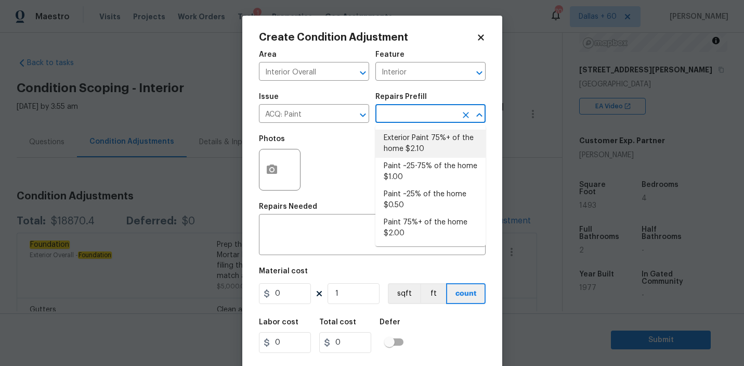
click at [409, 139] on li "Exterior Paint 75%+ of the home $2.10" at bounding box center [431, 144] width 110 height 28
type input "Acquisition"
type textarea "Acquisition Scope: 75%+ of the home exterior will likely require paint"
type input "2.1"
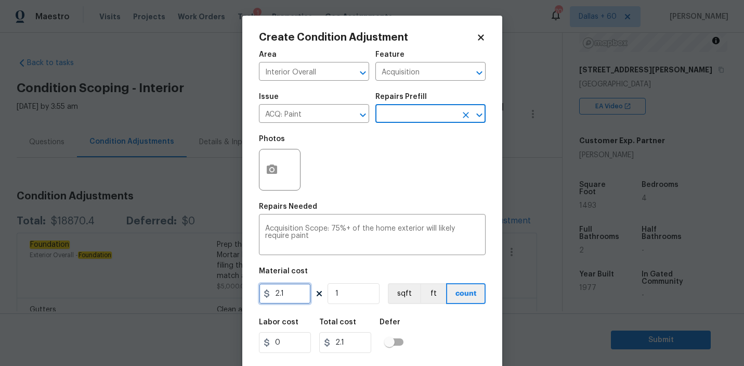
click at [299, 302] on input "2.1" at bounding box center [285, 293] width 52 height 21
type input "2979"
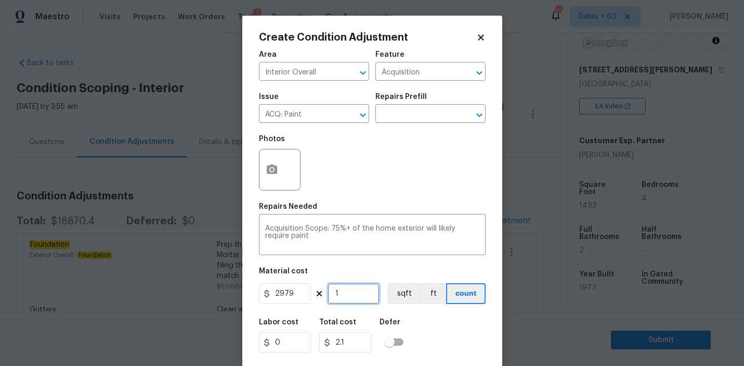
type input "2979"
click at [343, 297] on input "1" at bounding box center [354, 293] width 52 height 21
click at [414, 117] on input "text" at bounding box center [416, 115] width 81 height 16
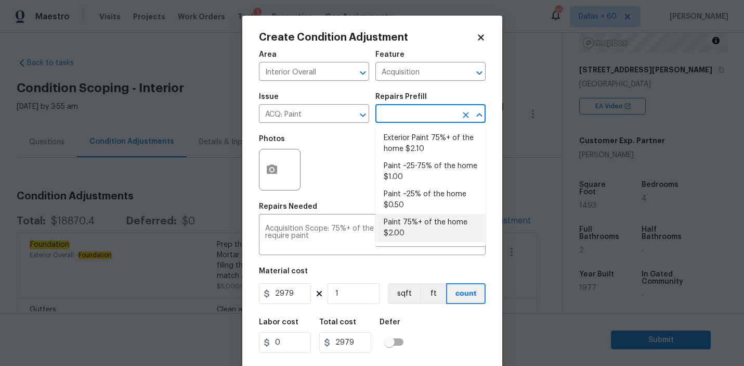
click at [418, 231] on li "Paint 75%+ of the home $2.00" at bounding box center [431, 228] width 110 height 28
type textarea "Acquisition Scope: 75%+ of the home will likely require interior paint"
type input "2"
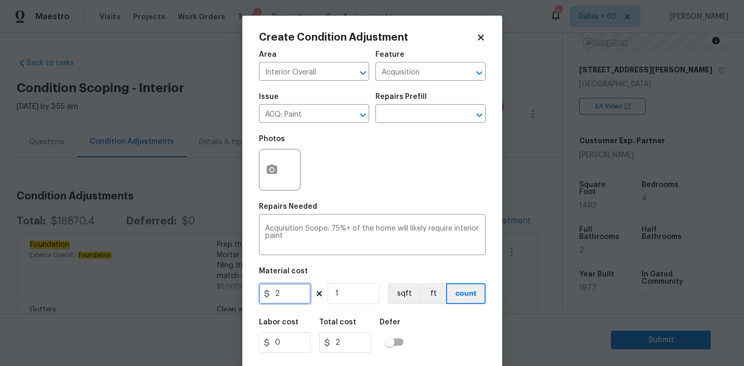
click at [286, 293] on input "2" at bounding box center [285, 293] width 52 height 21
type input "2979"
click at [347, 294] on input "1" at bounding box center [354, 293] width 52 height 21
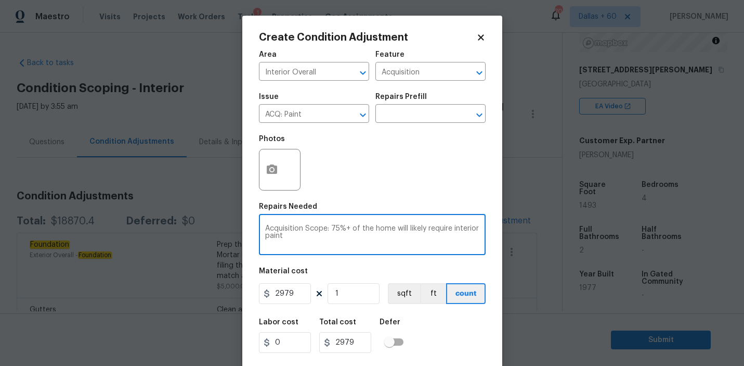
click at [280, 240] on textarea "Acquisition Scope: 75%+ of the home will likely require interior paint" at bounding box center [372, 236] width 214 height 22
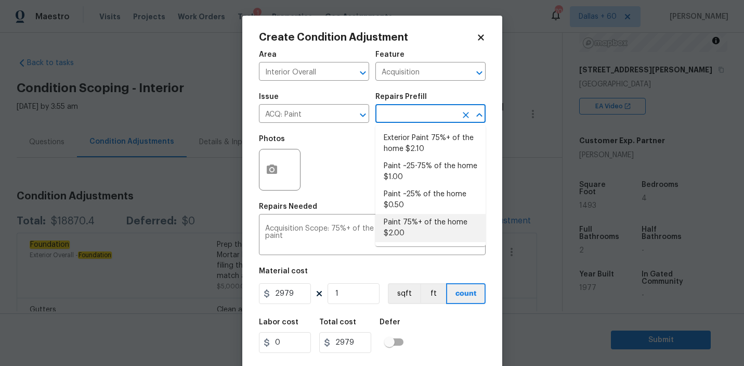
click at [429, 111] on input "text" at bounding box center [416, 115] width 81 height 16
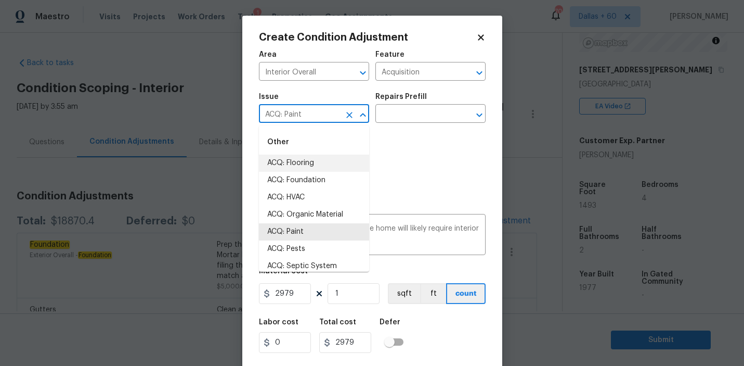
click at [323, 111] on input "ACQ: Paint" at bounding box center [299, 115] width 81 height 16
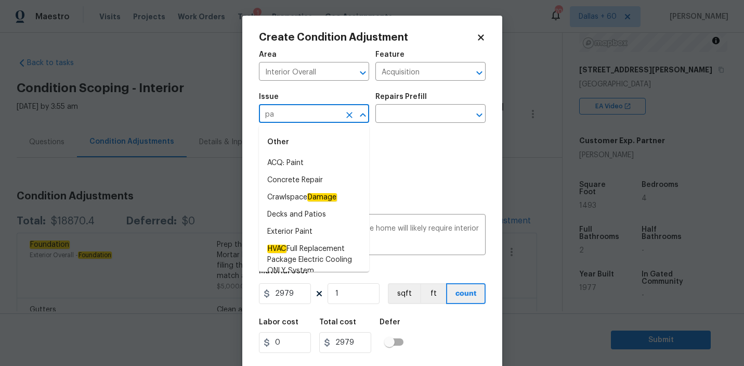
type input "p"
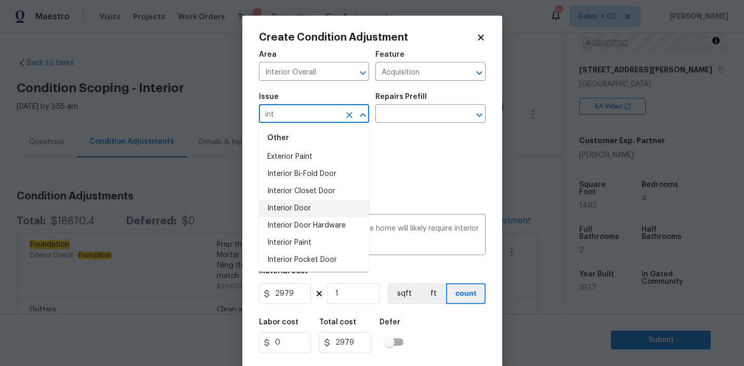
scroll to position [50, 0]
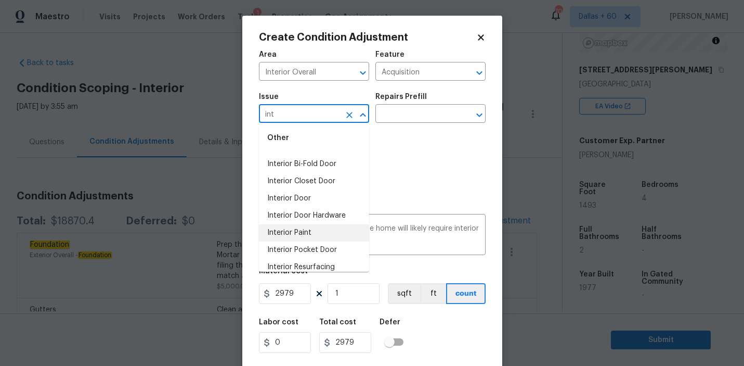
click at [316, 237] on li "Interior Paint" at bounding box center [314, 232] width 110 height 17
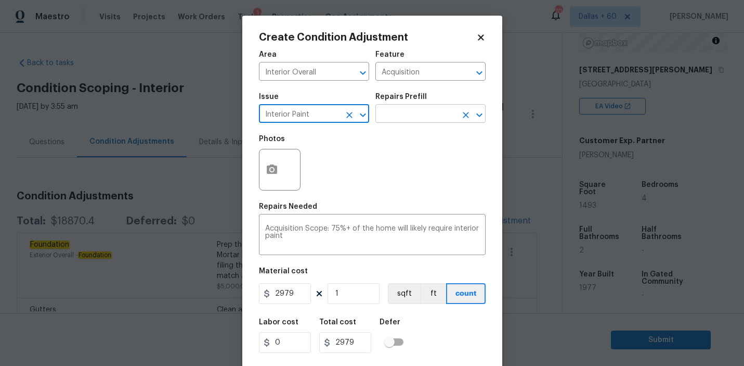
type input "Interior Paint"
click at [424, 114] on input "text" at bounding box center [416, 115] width 81 height 16
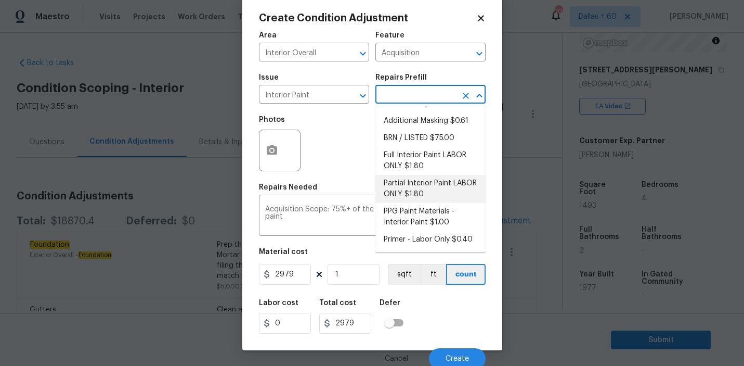
scroll to position [0, 0]
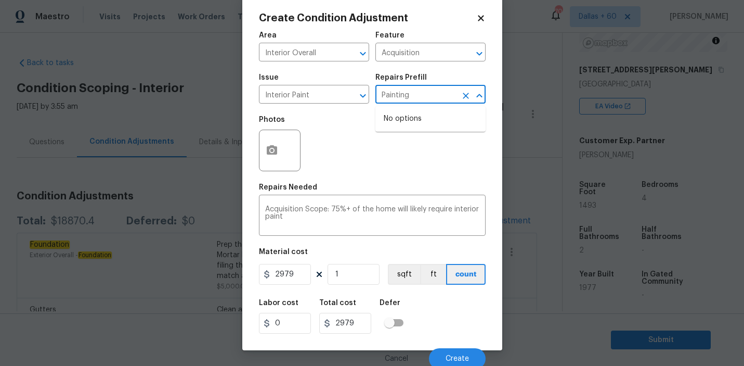
click at [382, 95] on input "Painting" at bounding box center [416, 95] width 81 height 16
type input "Interior Painting"
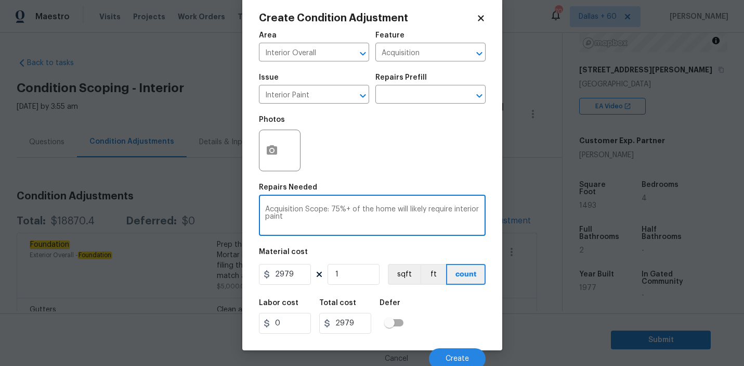
click at [330, 214] on textarea "Acquisition Scope: 75%+ of the home will likely require interior paint" at bounding box center [372, 216] width 214 height 22
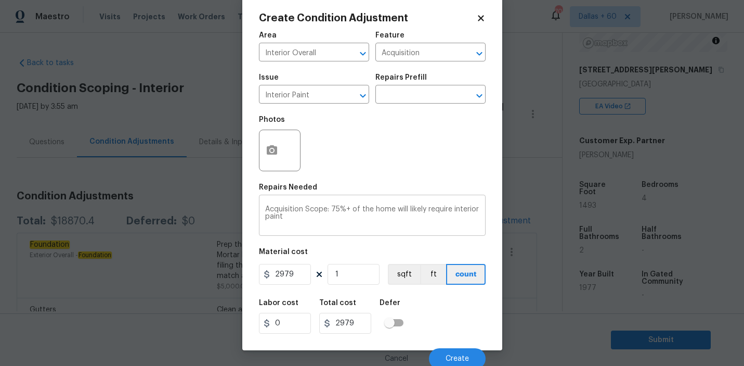
drag, startPoint x: 264, startPoint y: 212, endPoint x: 306, endPoint y: 220, distance: 42.8
click at [306, 220] on div "Acquisition Scope: 75%+ of the home will likely require interior paint x ​" at bounding box center [372, 216] width 227 height 38
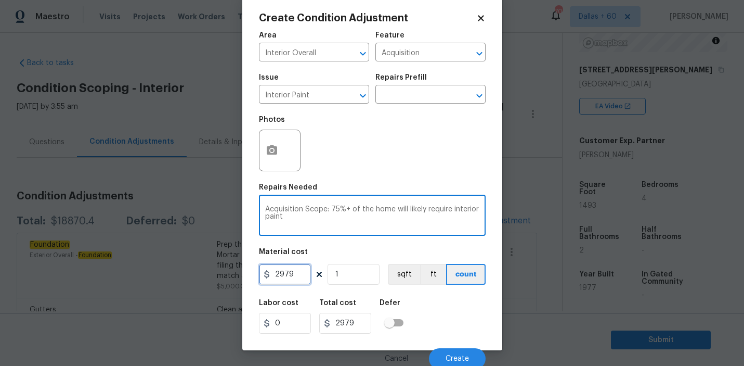
click at [297, 275] on input "2979" at bounding box center [285, 274] width 52 height 21
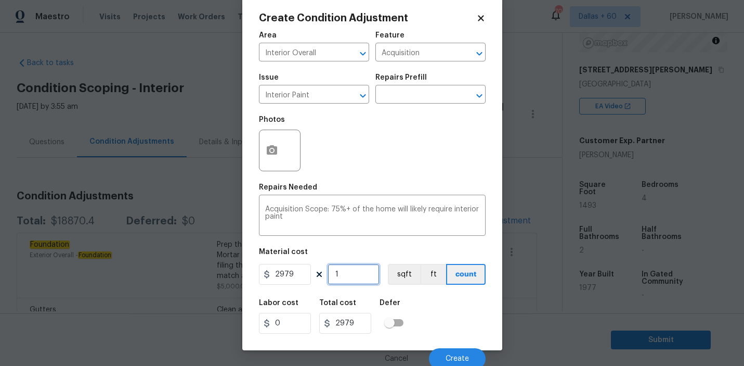
click at [356, 274] on input "1" at bounding box center [354, 274] width 52 height 21
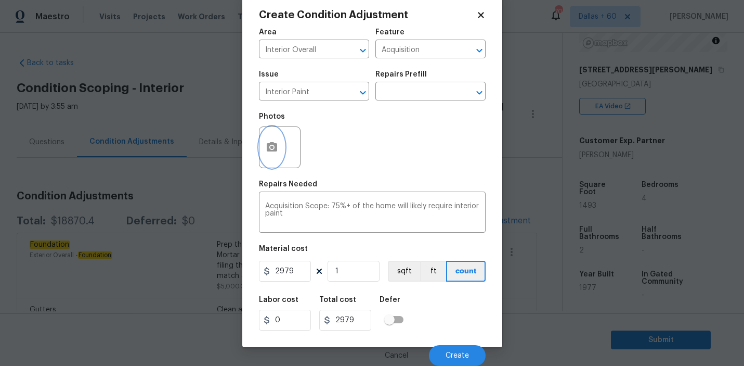
click at [278, 145] on button "button" at bounding box center [272, 147] width 25 height 41
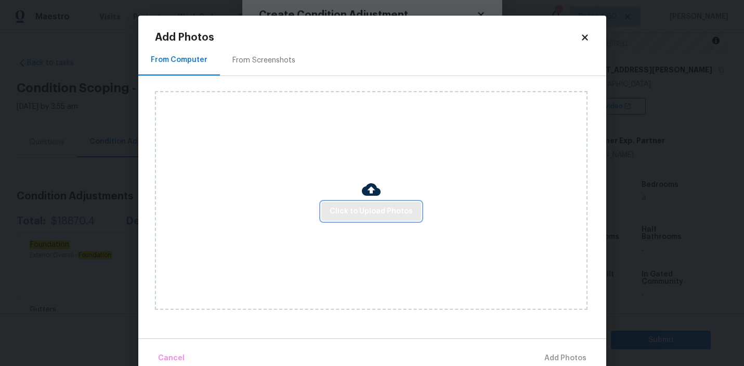
click at [358, 203] on button "Click to Upload Photos" at bounding box center [371, 211] width 100 height 19
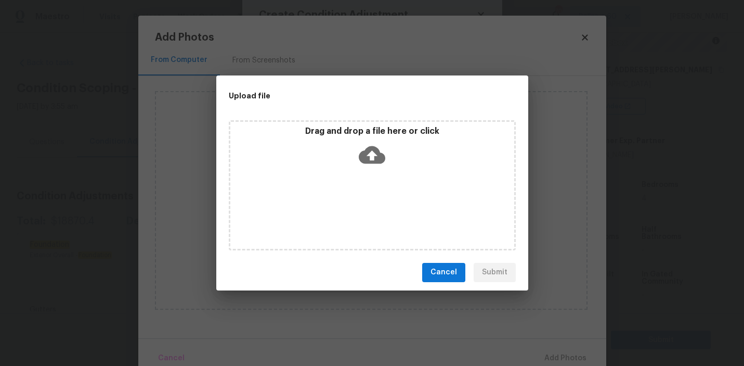
click at [370, 156] on icon at bounding box center [372, 155] width 27 height 18
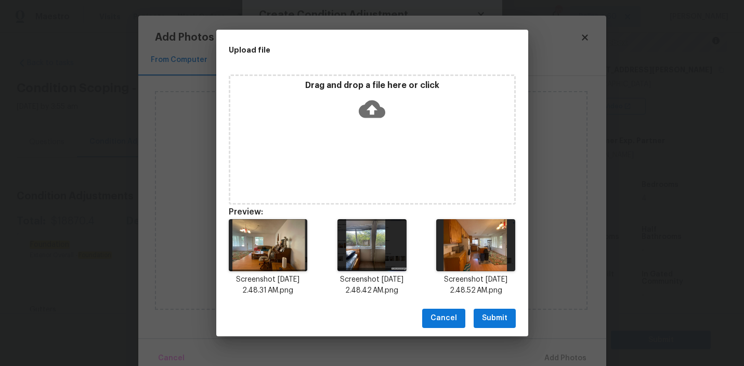
click at [493, 320] on span "Submit" at bounding box center [494, 318] width 25 height 13
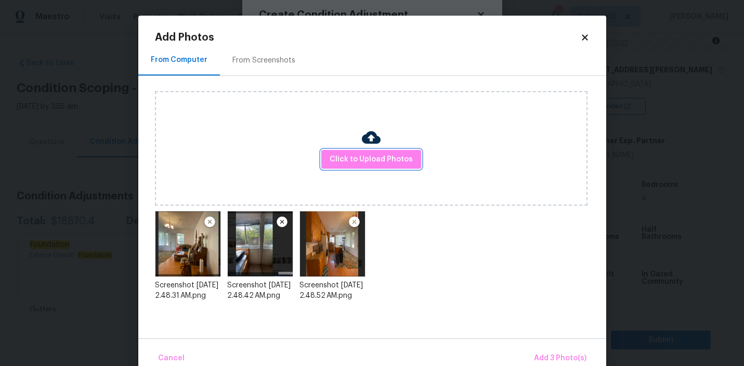
scroll to position [19, 0]
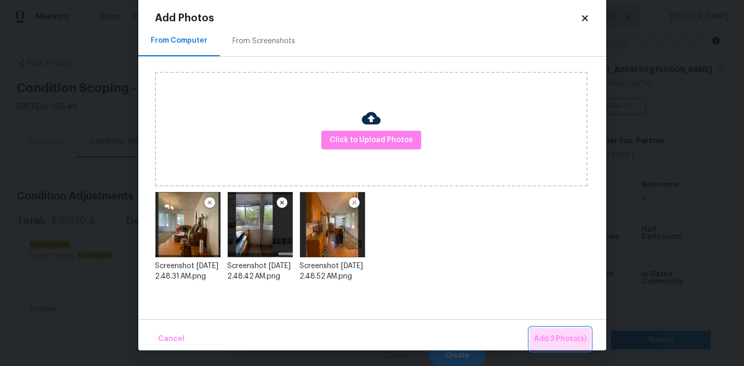
click at [563, 341] on span "Add 3 Photo(s)" at bounding box center [560, 338] width 53 height 13
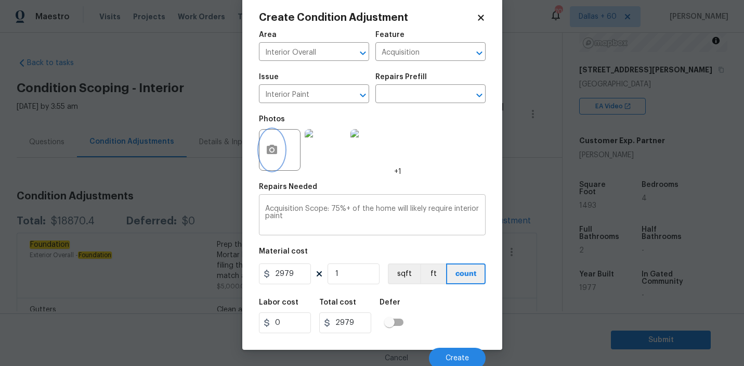
scroll to position [23, 0]
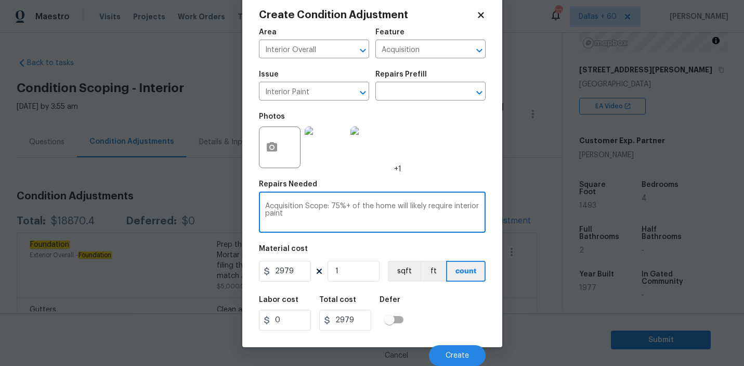
drag, startPoint x: 266, startPoint y: 204, endPoint x: 301, endPoint y: 230, distance: 42.8
click at [301, 230] on div "Acquisition Scope: 75%+ of the home will likely require interior paint x ​" at bounding box center [372, 213] width 227 height 38
type textarea "p"
type textarea "Interior painting"
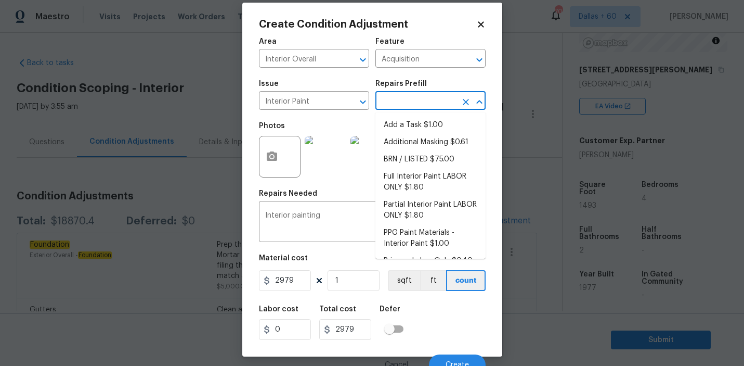
click at [414, 106] on input "text" at bounding box center [416, 102] width 81 height 16
click at [327, 225] on textarea "Interior painting" at bounding box center [372, 223] width 214 height 22
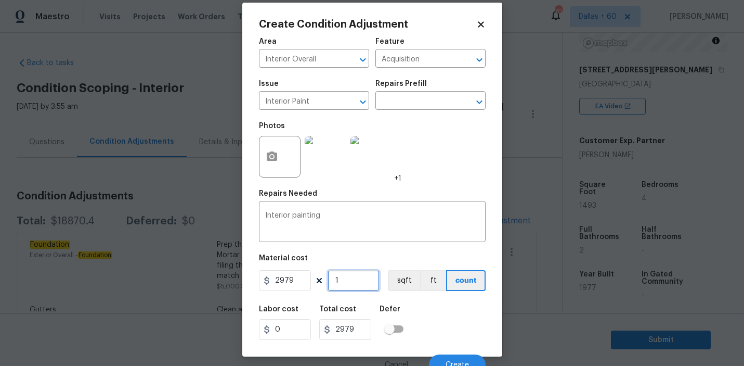
click at [344, 280] on input "1" at bounding box center [354, 280] width 52 height 21
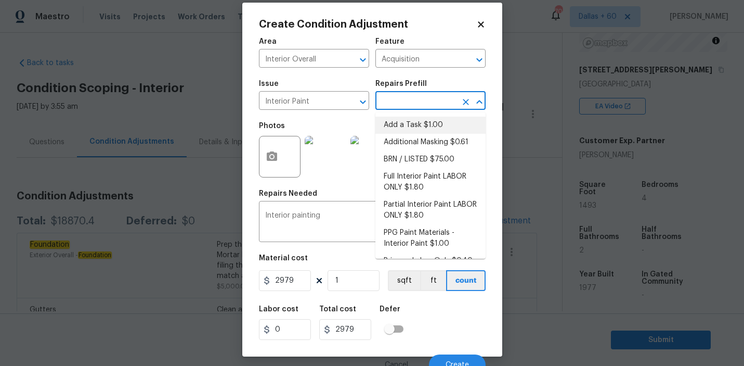
click at [410, 104] on input "text" at bounding box center [416, 102] width 81 height 16
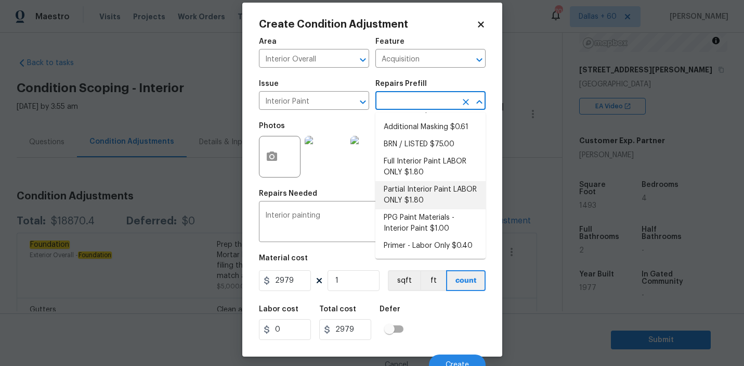
scroll to position [0, 0]
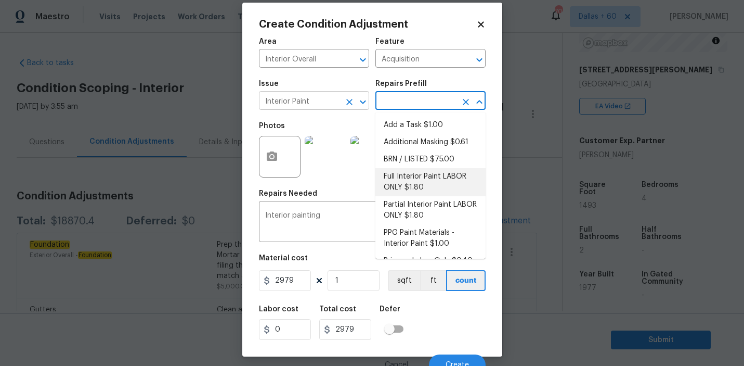
click at [304, 105] on input "Interior Paint" at bounding box center [299, 102] width 81 height 16
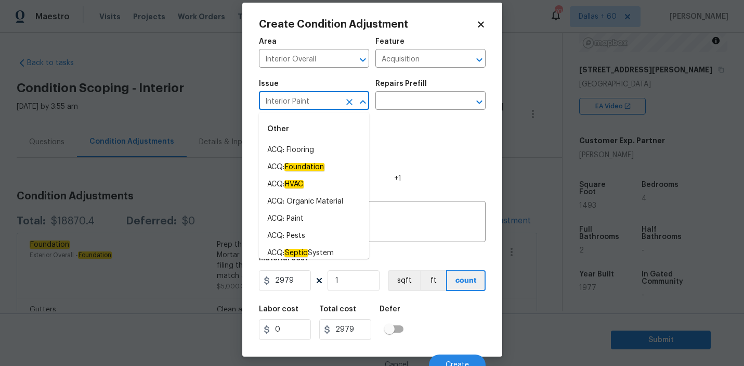
scroll to position [20, 0]
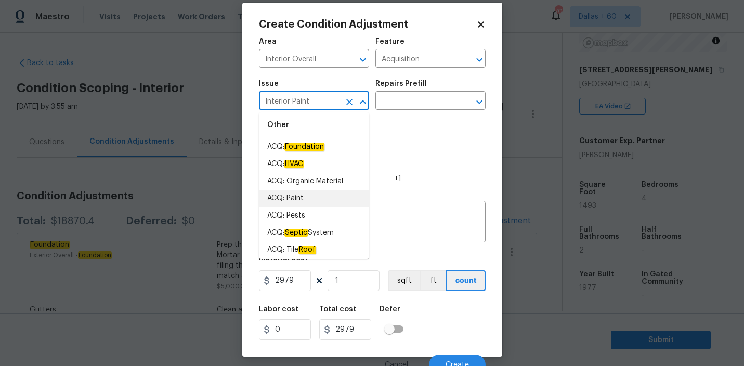
click at [314, 203] on li "ACQ: Paint" at bounding box center [314, 198] width 110 height 17
type input "ACQ: Paint"
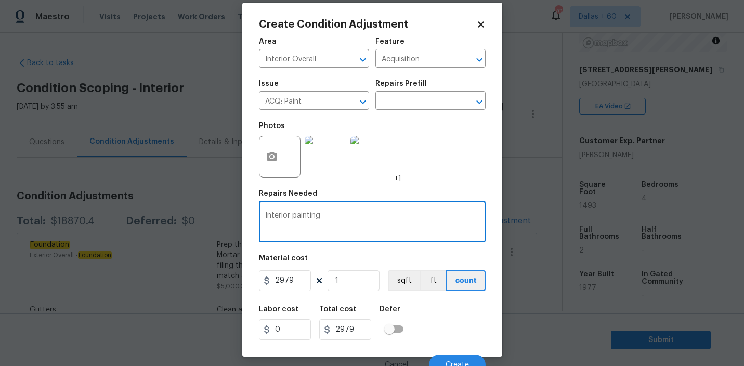
click at [325, 225] on textarea "Interior painting" at bounding box center [372, 223] width 214 height 22
type textarea "I"
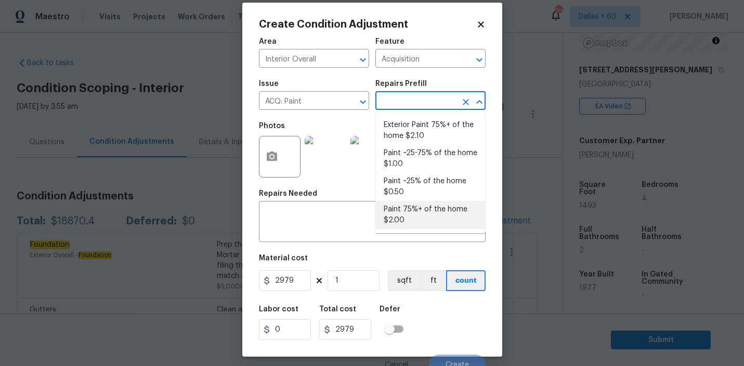
click at [431, 97] on input "text" at bounding box center [416, 102] width 81 height 16
click at [420, 211] on li "Paint 75%+ of the home $2.00" at bounding box center [431, 215] width 110 height 28
type textarea "Acquisition Scope: 75%+ of the home will likely require interior paint"
type input "2"
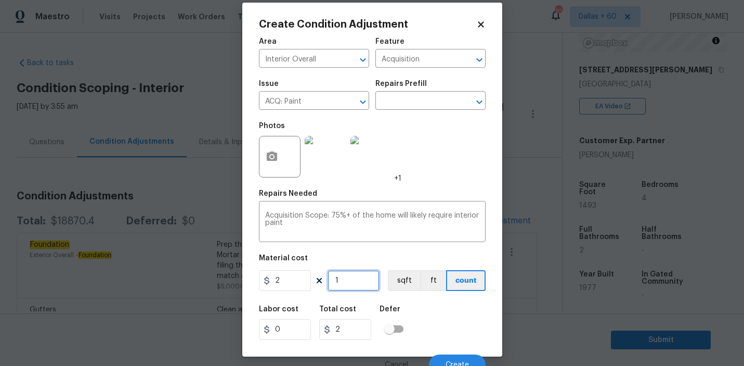
click at [348, 279] on input "1" at bounding box center [354, 280] width 52 height 21
type input "0"
type input "1"
type input "2"
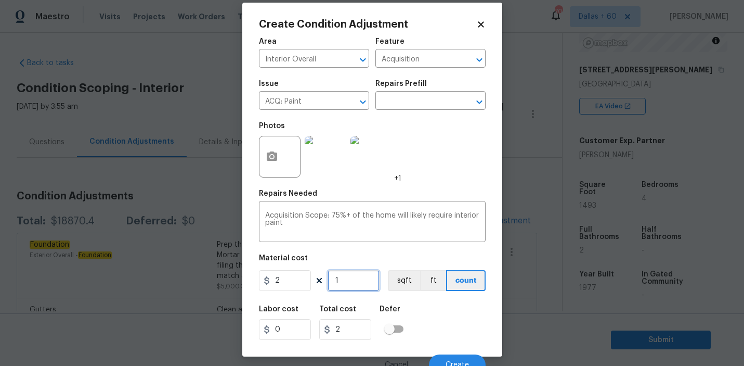
type input "14"
type input "28"
type input "149"
type input "298"
type input "1493"
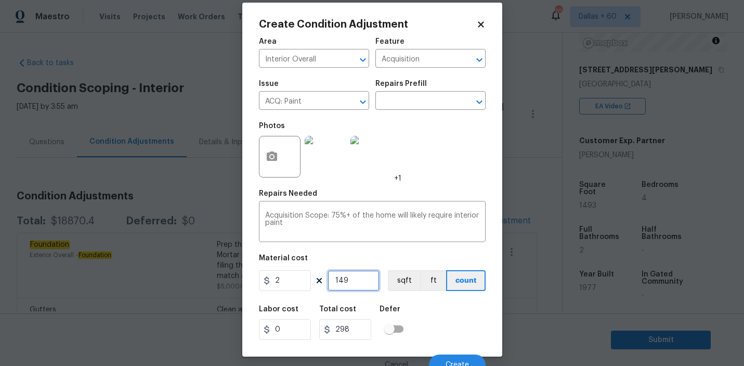
type input "2986"
type input "1493"
click at [436, 97] on input "text" at bounding box center [416, 102] width 81 height 16
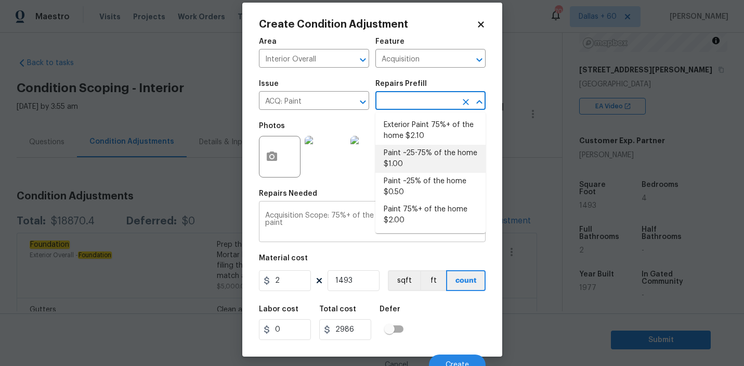
click at [311, 239] on div "Acquisition Scope: 75%+ of the home will likely require interior paint x ​" at bounding box center [372, 222] width 227 height 38
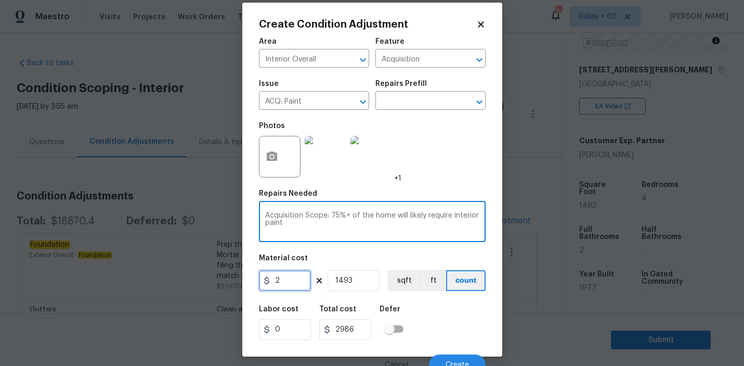
click at [295, 281] on input "2" at bounding box center [285, 280] width 52 height 21
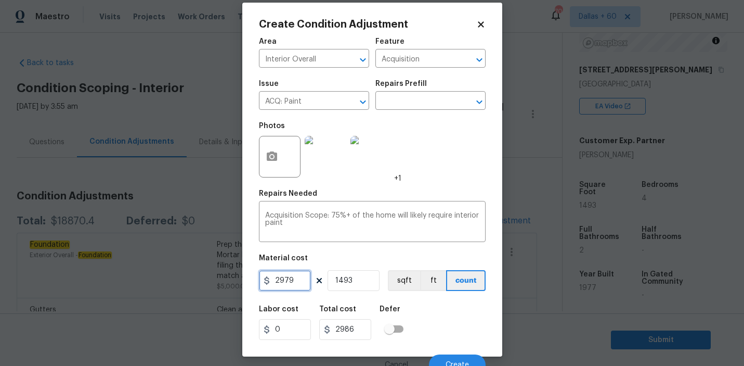
type input "2979"
type input "4447647"
click at [356, 286] on input "1493" at bounding box center [354, 280] width 52 height 21
type input "149"
type input "443871"
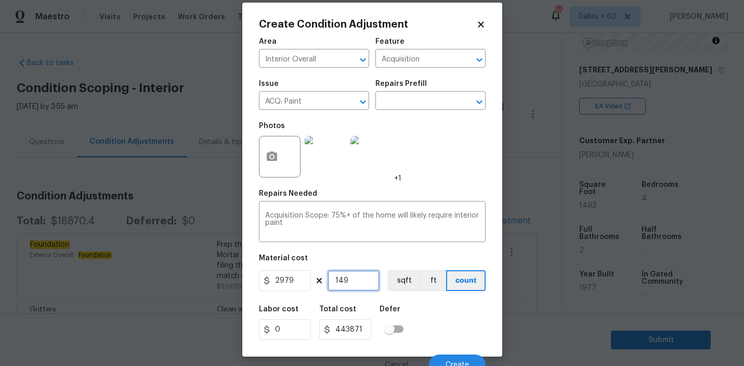
type input "14"
type input "41706"
type input "1"
type input "2979"
type input "0"
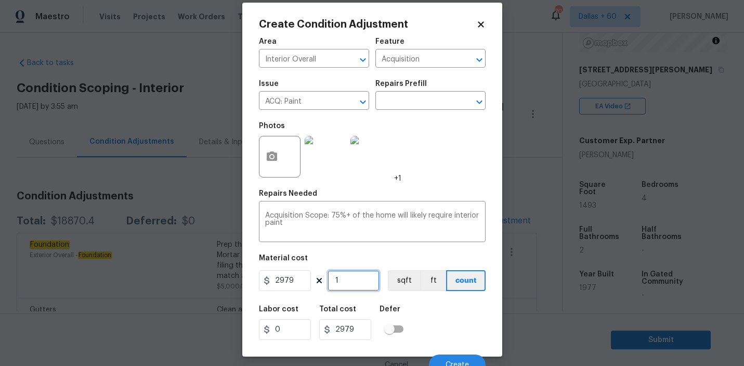
type input "0"
type input "1"
type input "2979"
type input "1"
click at [353, 253] on div "Area Interior Overall ​ Feature Acquisition ​ Issue ACQ: Paint ​ Repairs Prefil…" at bounding box center [372, 203] width 227 height 343
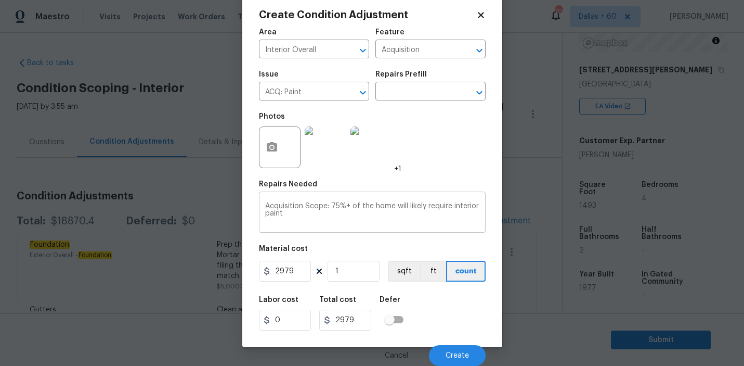
scroll to position [22, 0]
click at [468, 357] on span "Create" at bounding box center [457, 356] width 23 height 8
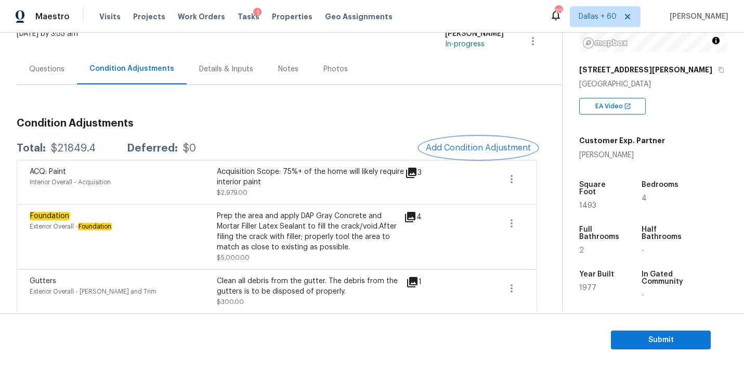
scroll to position [45, 0]
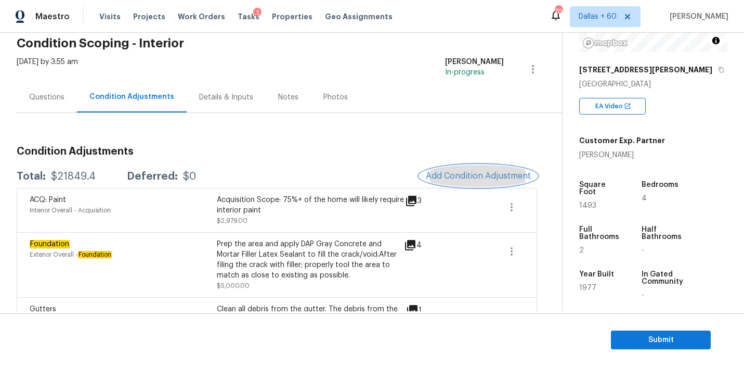
click at [461, 174] on span "Add Condition Adjustment" at bounding box center [478, 175] width 105 height 9
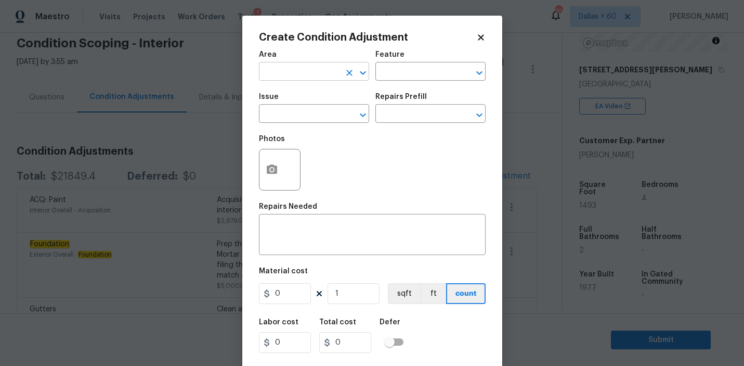
click at [324, 67] on input "text" at bounding box center [299, 73] width 81 height 16
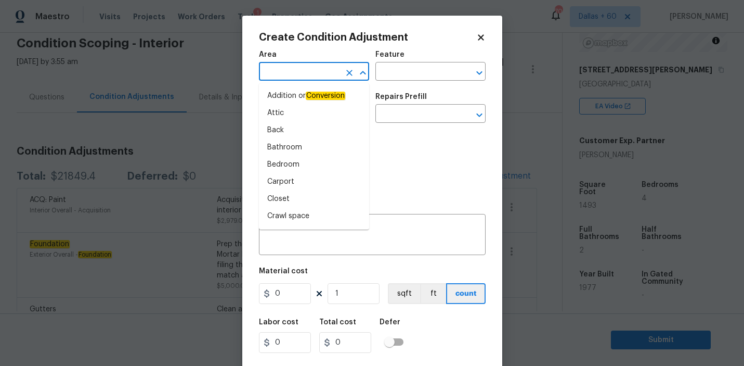
type input "f"
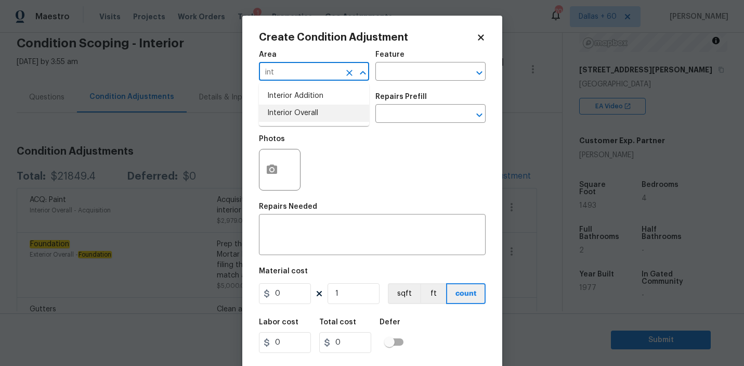
click at [330, 112] on li "Interior Overall" at bounding box center [314, 113] width 110 height 17
type input "Interior Overall"
click at [433, 66] on input "text" at bounding box center [416, 73] width 81 height 16
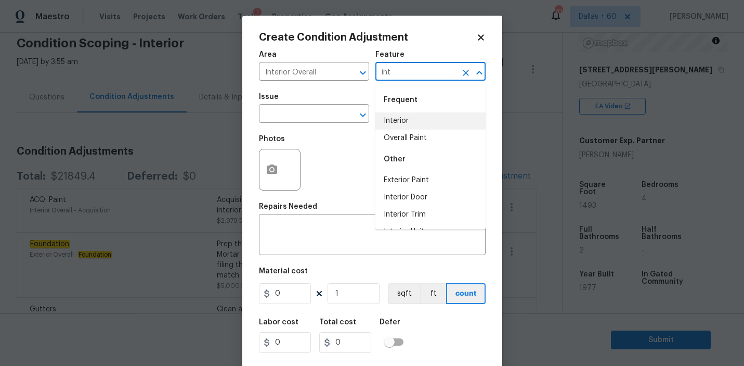
click at [428, 120] on li "Interior" at bounding box center [431, 120] width 110 height 17
type input "Interior"
click at [273, 121] on input "text" at bounding box center [299, 115] width 81 height 16
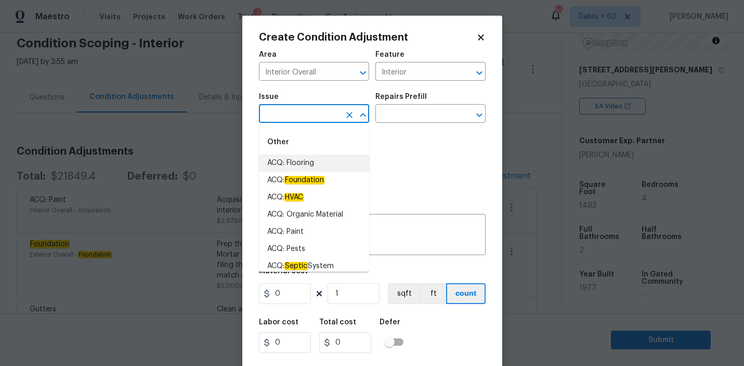
click at [287, 156] on li "ACQ: Flooring" at bounding box center [314, 163] width 110 height 17
type input "ACQ: Flooring"
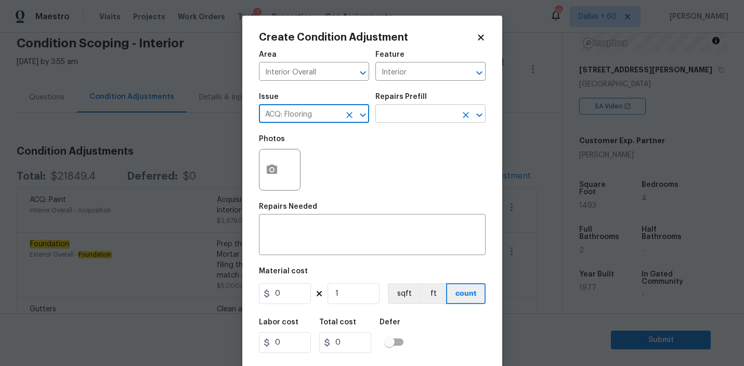
click at [413, 119] on input "text" at bounding box center [416, 115] width 81 height 16
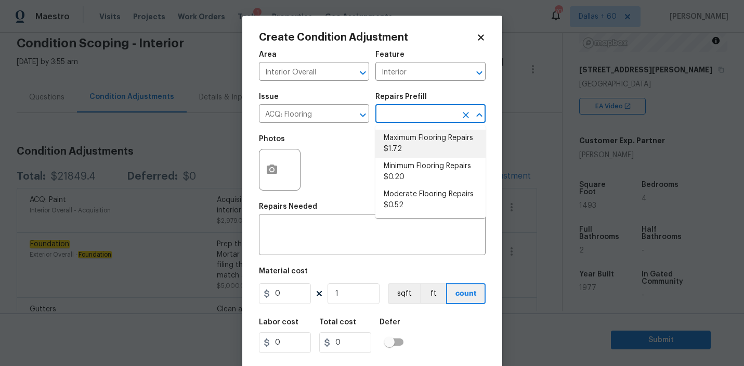
click at [407, 144] on li "Maximum Flooring Repairs $1.72" at bounding box center [431, 144] width 110 height 28
type input "Acquisition"
type textarea "Acquisition Scope: Maximum flooring repairs"
type input "1.72"
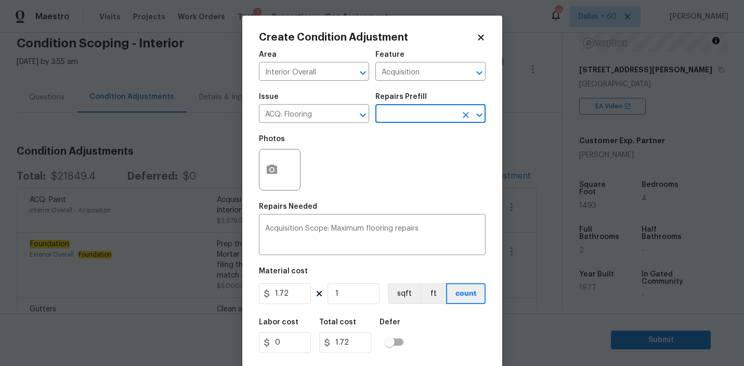
scroll to position [23, 0]
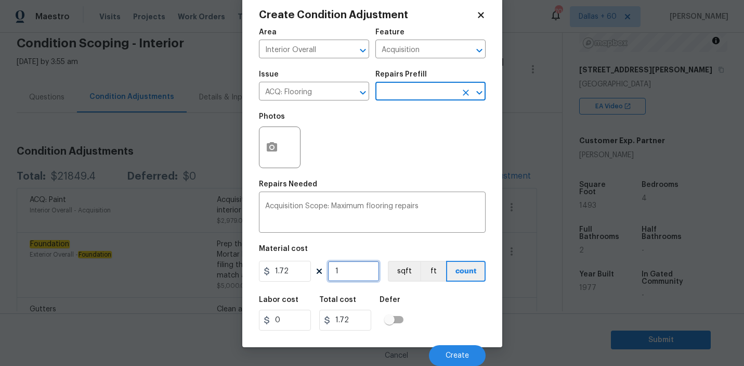
click at [352, 267] on input "1" at bounding box center [354, 271] width 52 height 21
type input "0"
type input "1"
type input "1.72"
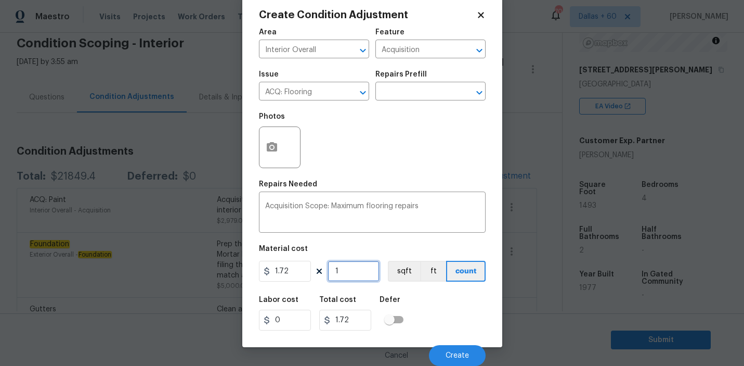
type input "14"
type input "24.08"
type input "149"
type input "256.28"
type input "1493"
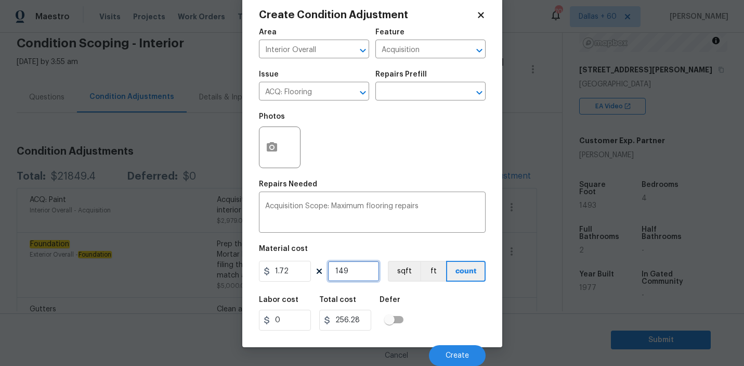
type input "2567.96"
type input "1493"
click at [306, 275] on input "1.72" at bounding box center [285, 271] width 52 height 21
type input "1890"
type input "2821770"
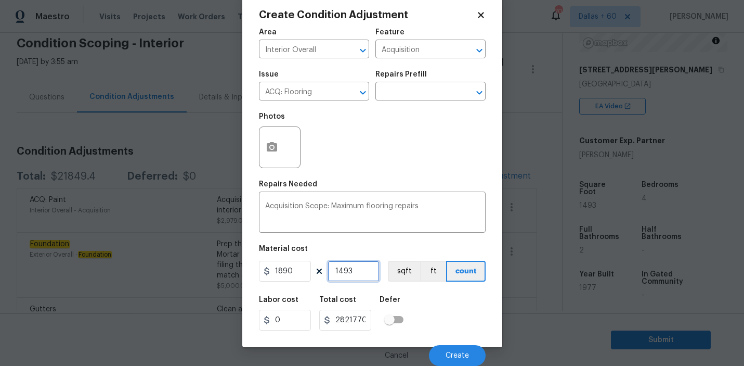
click at [363, 271] on input "1493" at bounding box center [354, 271] width 52 height 21
type input "149"
type input "281610"
type input "14"
type input "26460"
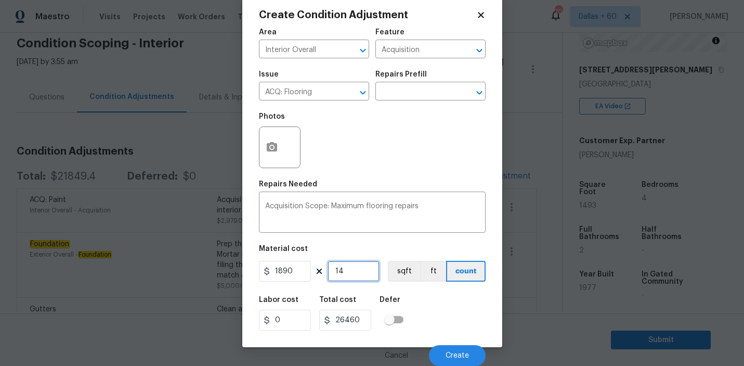
type input "1"
type input "1890"
type input "0"
type input "1"
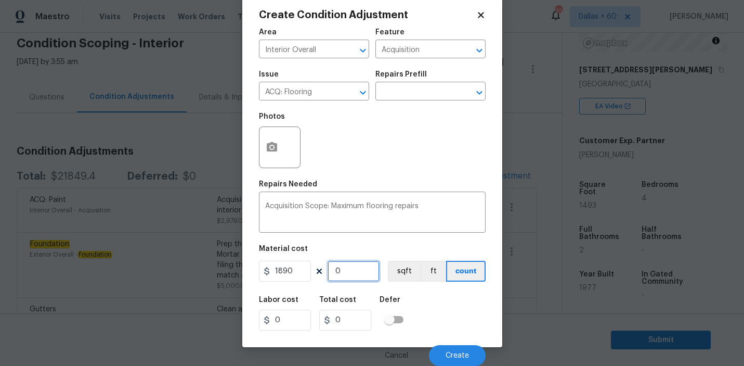
type input "1890"
type input "1"
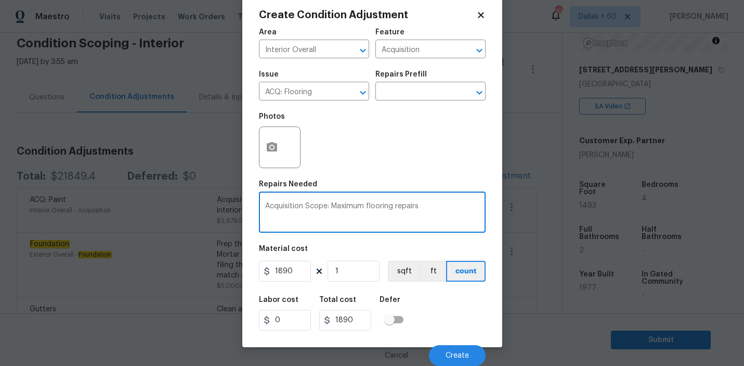
click at [434, 210] on textarea "Acquisition Scope: Maximum flooring repairs" at bounding box center [372, 213] width 214 height 22
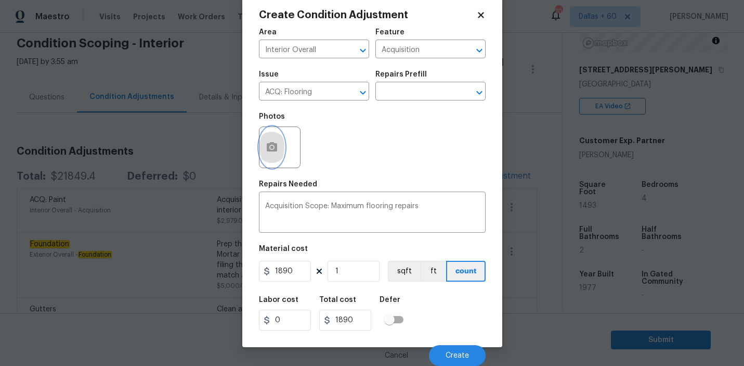
click at [282, 142] on button "button" at bounding box center [272, 147] width 25 height 41
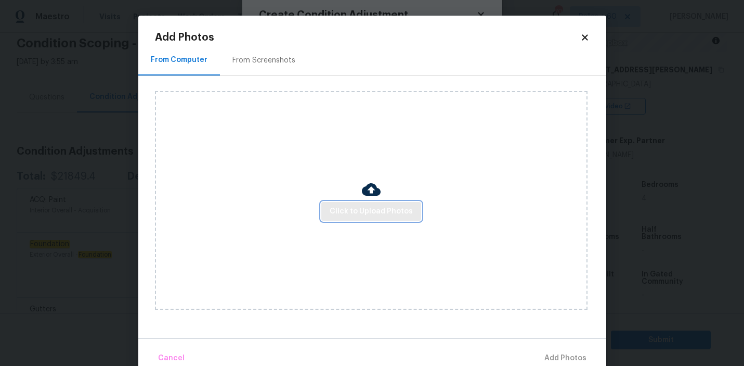
click at [378, 213] on span "Click to Upload Photos" at bounding box center [371, 211] width 83 height 13
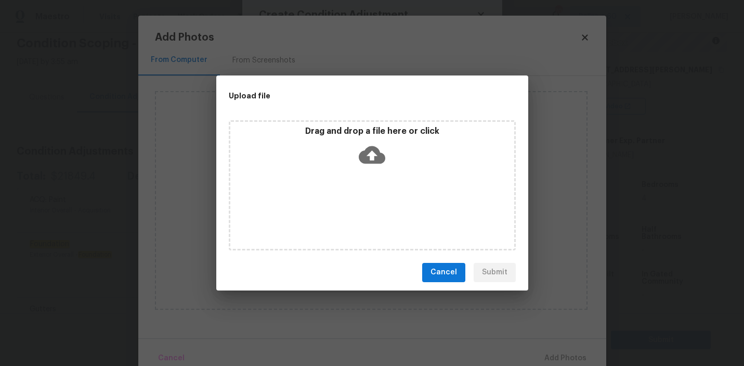
click at [377, 151] on icon at bounding box center [372, 155] width 27 height 18
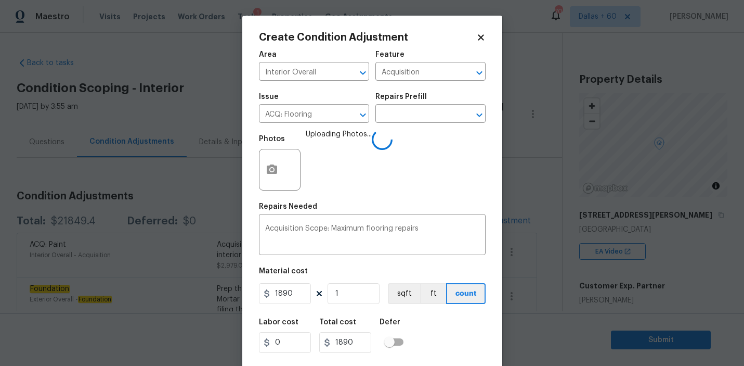
scroll to position [23, 0]
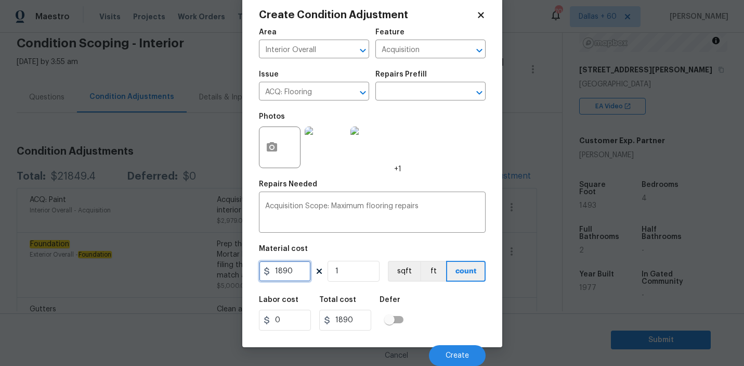
click at [294, 274] on input "1890" at bounding box center [285, 271] width 52 height 21
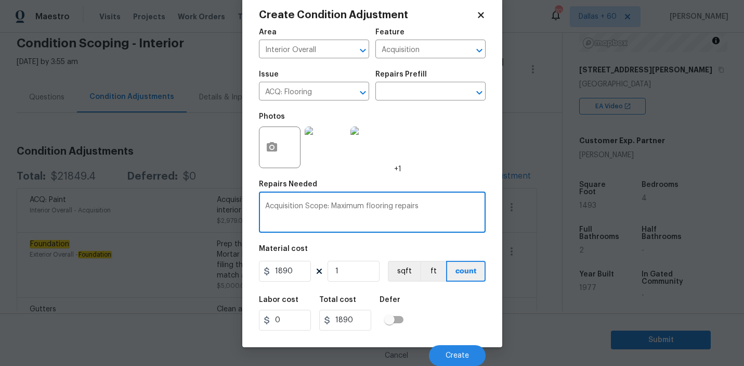
click at [314, 207] on textarea "Acquisition Scope: Maximum flooring repairs" at bounding box center [372, 213] width 214 height 22
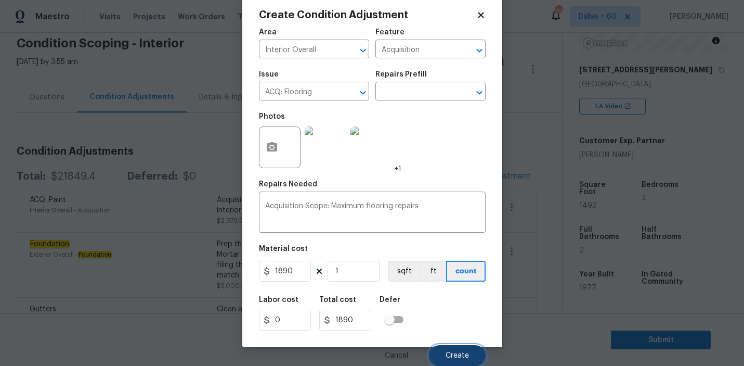
click at [455, 353] on span "Create" at bounding box center [457, 356] width 23 height 8
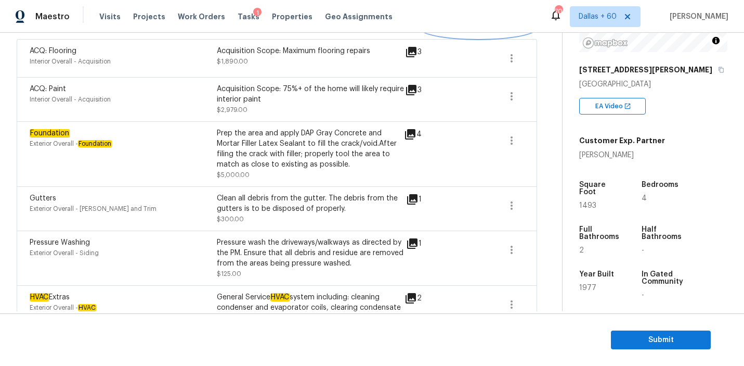
scroll to position [195, 0]
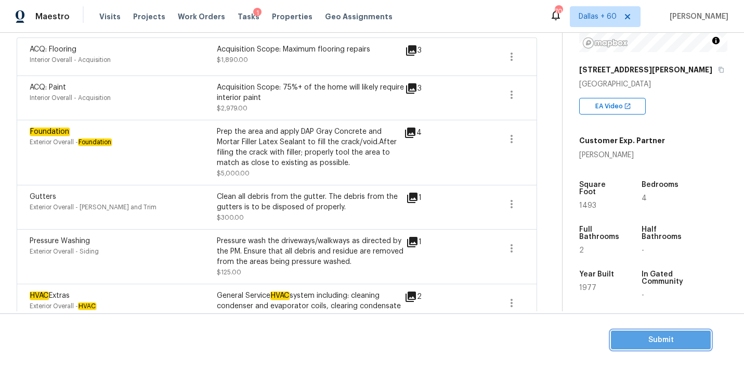
click at [657, 335] on span "Submit" at bounding box center [661, 339] width 83 height 13
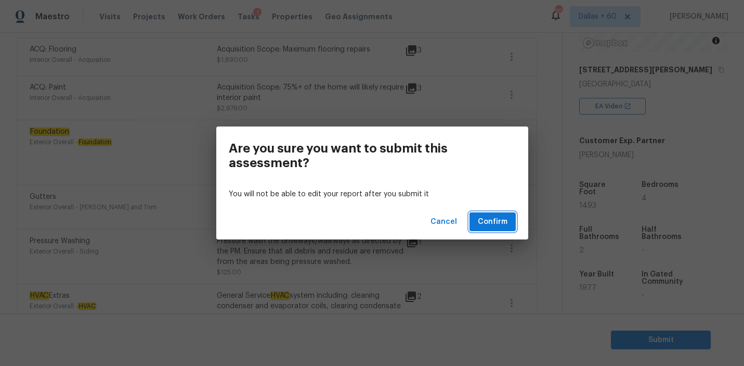
click at [500, 224] on span "Confirm" at bounding box center [493, 221] width 30 height 13
